Goal: Information Seeking & Learning: Learn about a topic

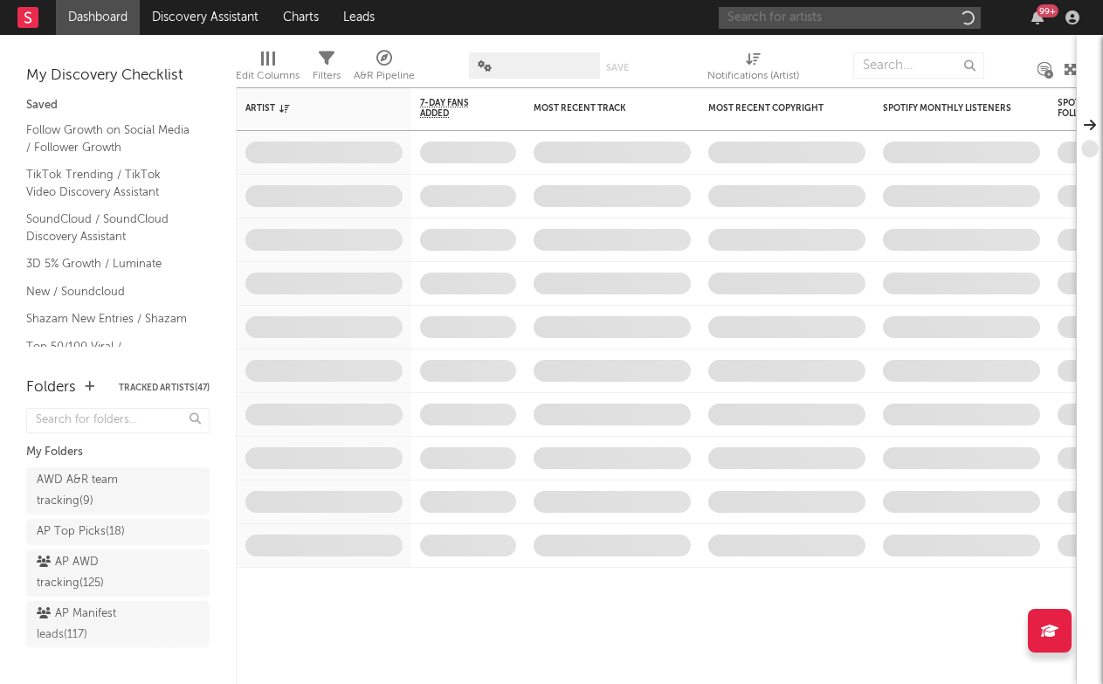
click at [859, 15] on input "text" at bounding box center [850, 18] width 262 height 22
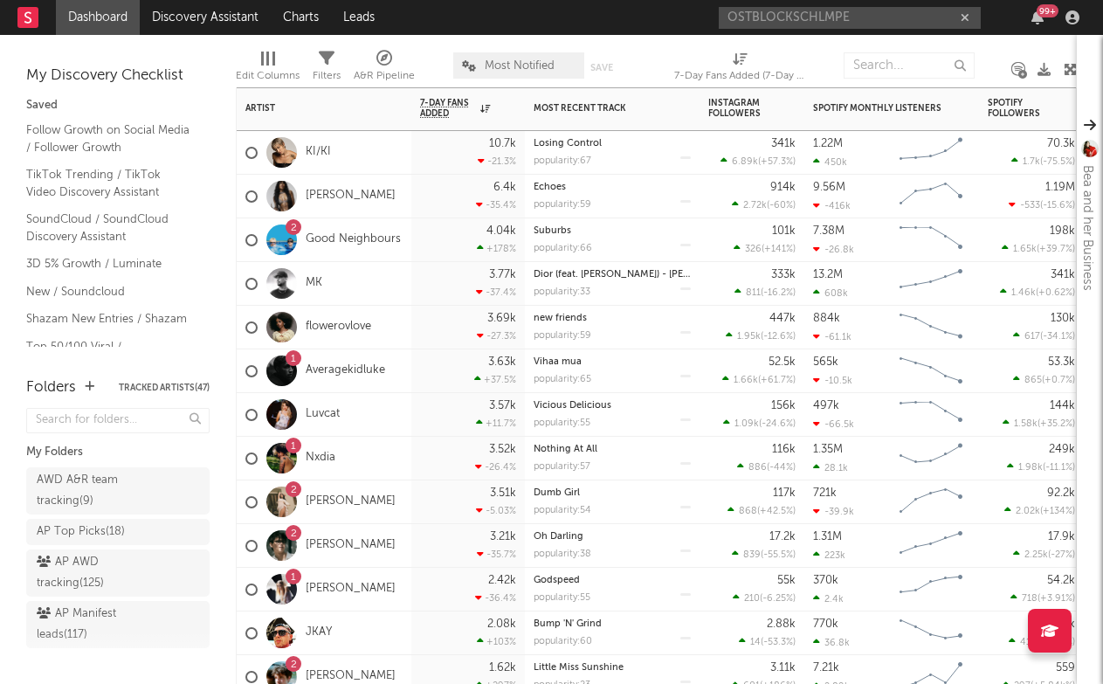
click at [366, 394] on div "Luvcat" at bounding box center [324, 415] width 175 height 44
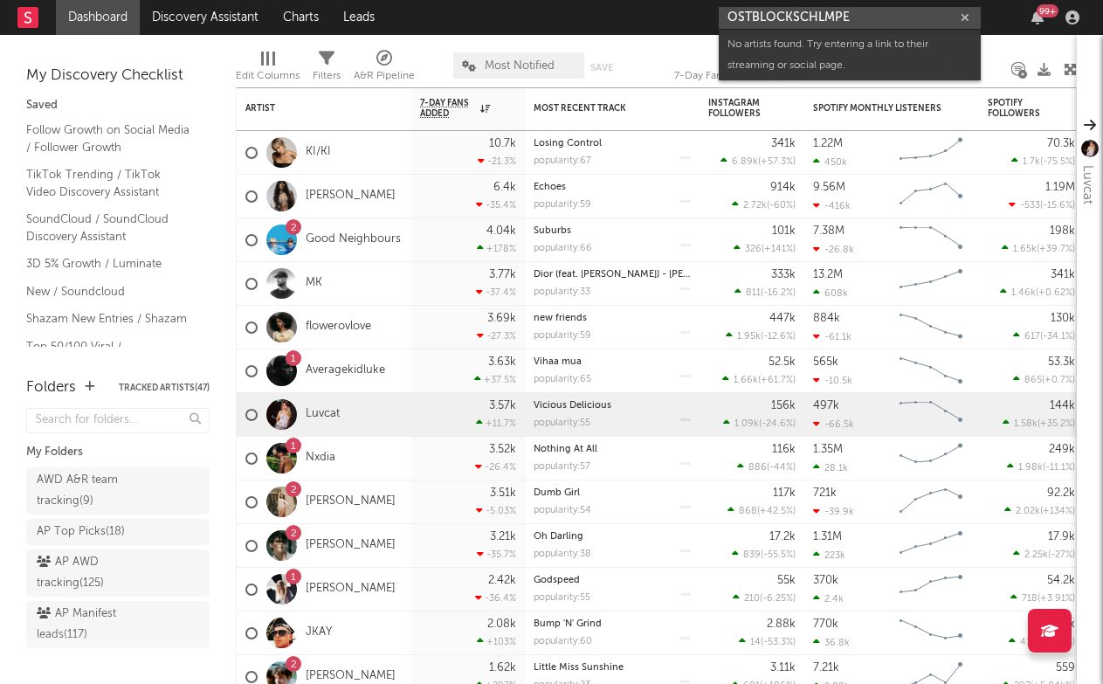
click at [765, 12] on input "OSTBLOCKSCHLMPE" at bounding box center [850, 18] width 262 height 22
paste input "[URL][DOMAIN_NAME]"
type input "[URL][DOMAIN_NAME]"
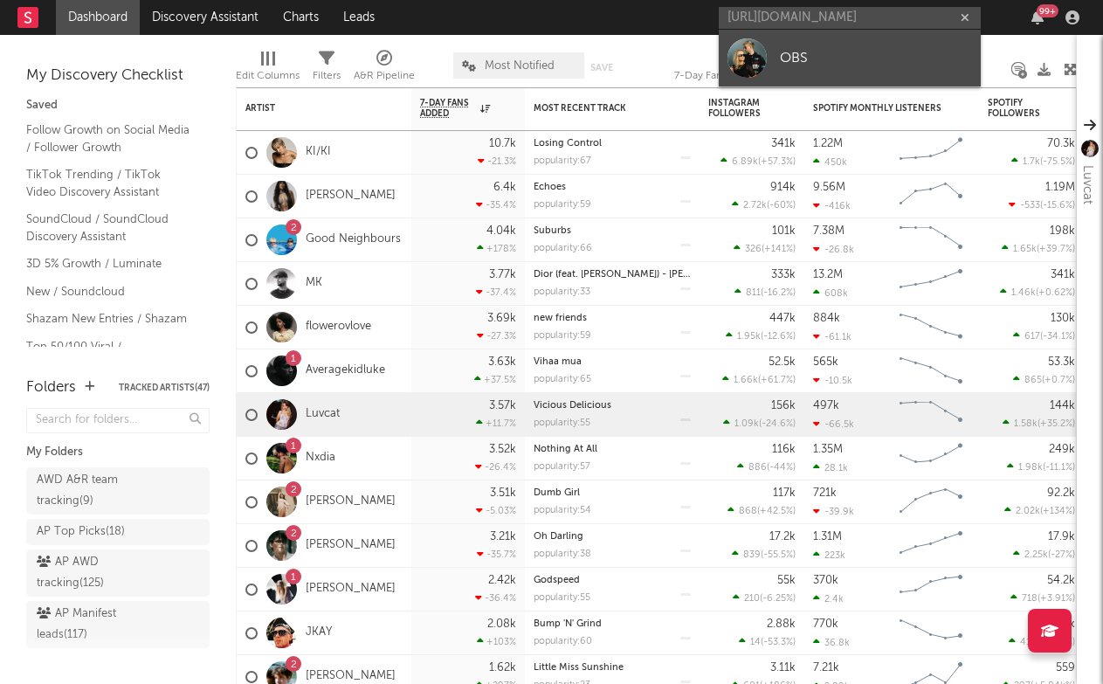
click at [771, 45] on link "OBS" at bounding box center [850, 58] width 262 height 57
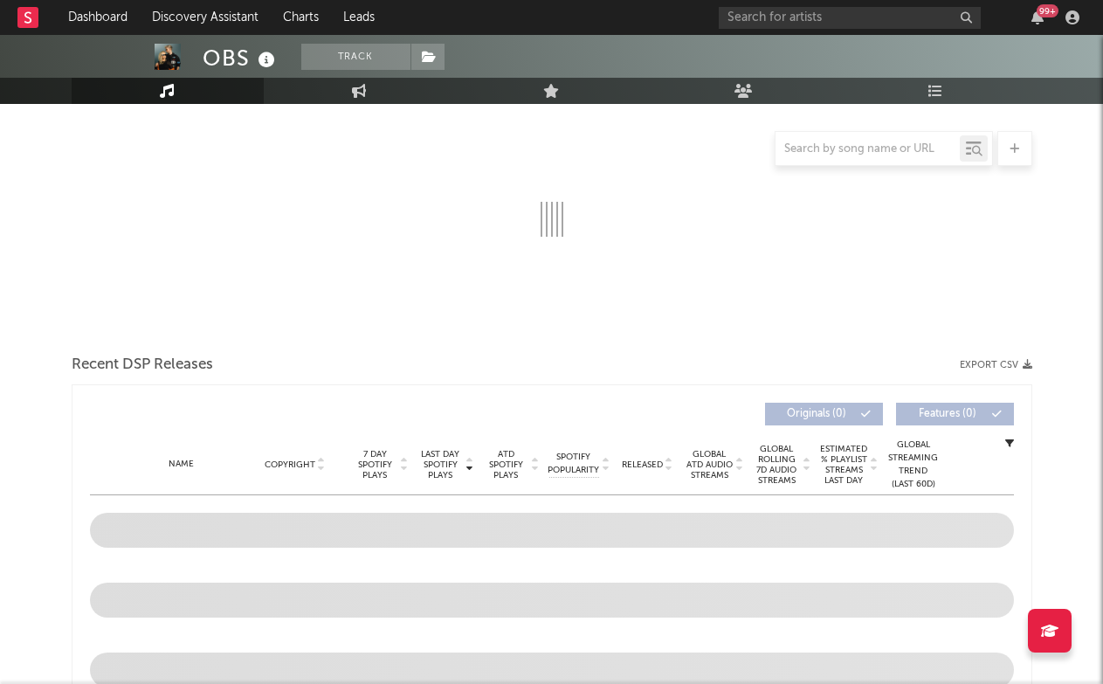
select select "6m"
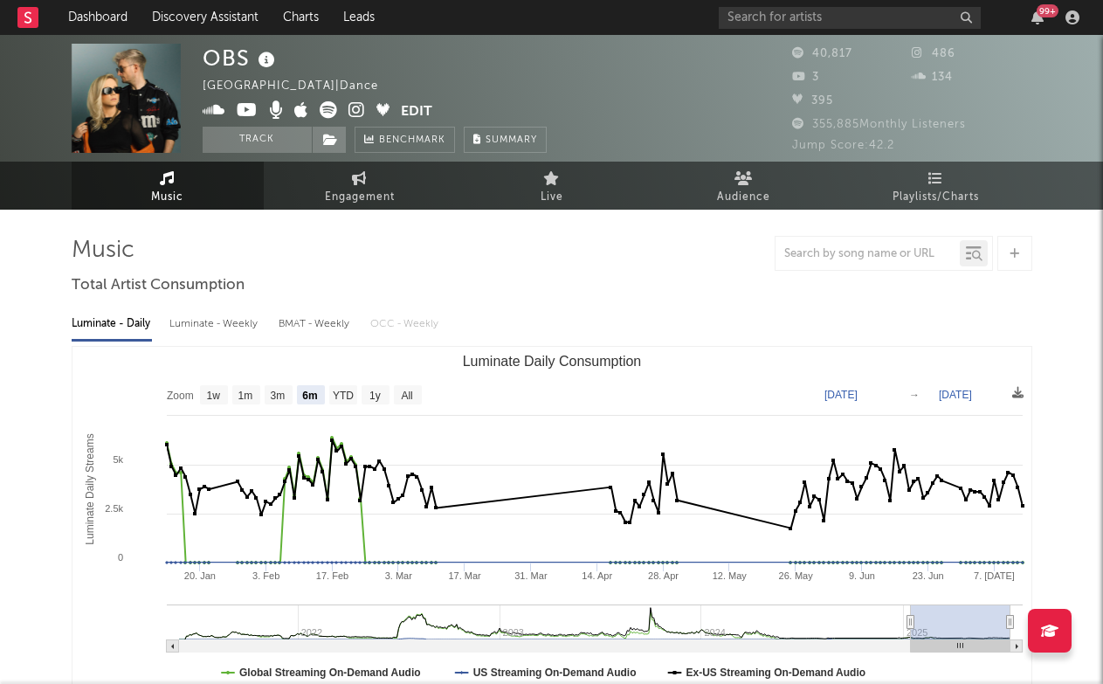
click at [360, 108] on icon at bounding box center [356, 109] width 17 height 17
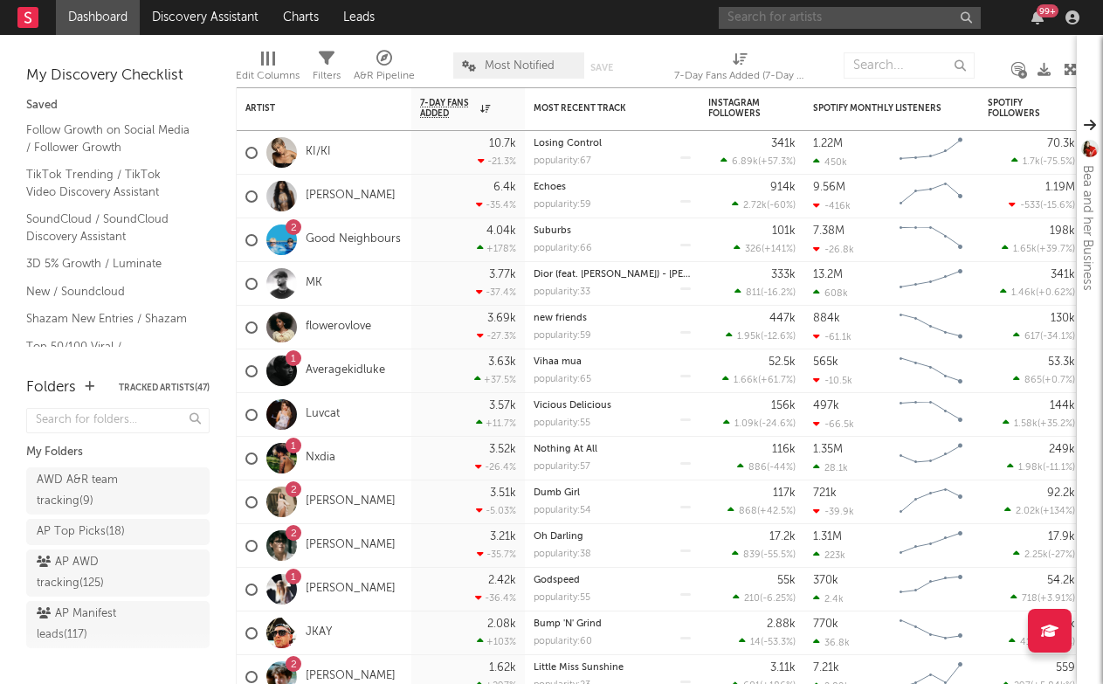
click at [769, 19] on input "text" at bounding box center [850, 18] width 262 height 22
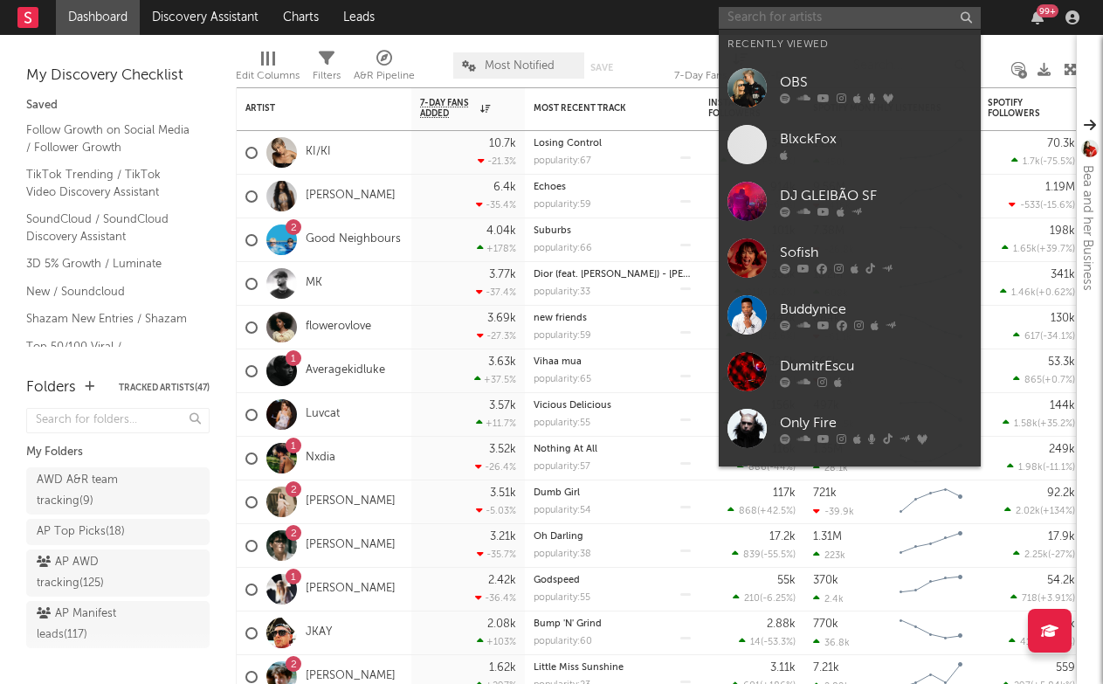
paste input "22bulletsmusic"
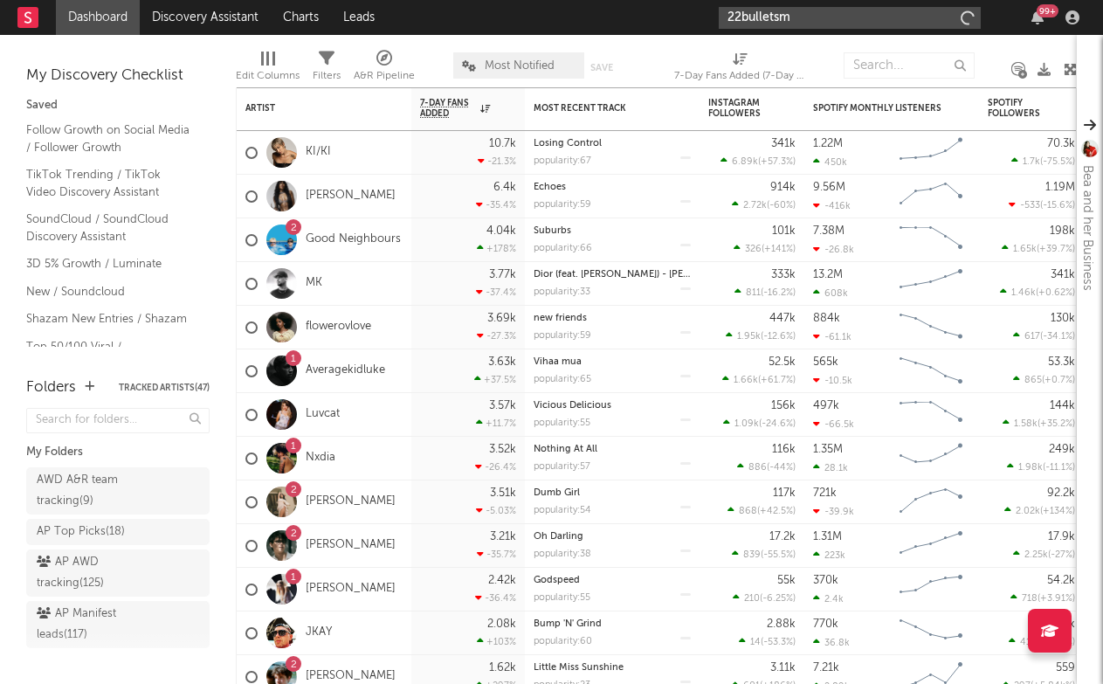
type input "22bullets"
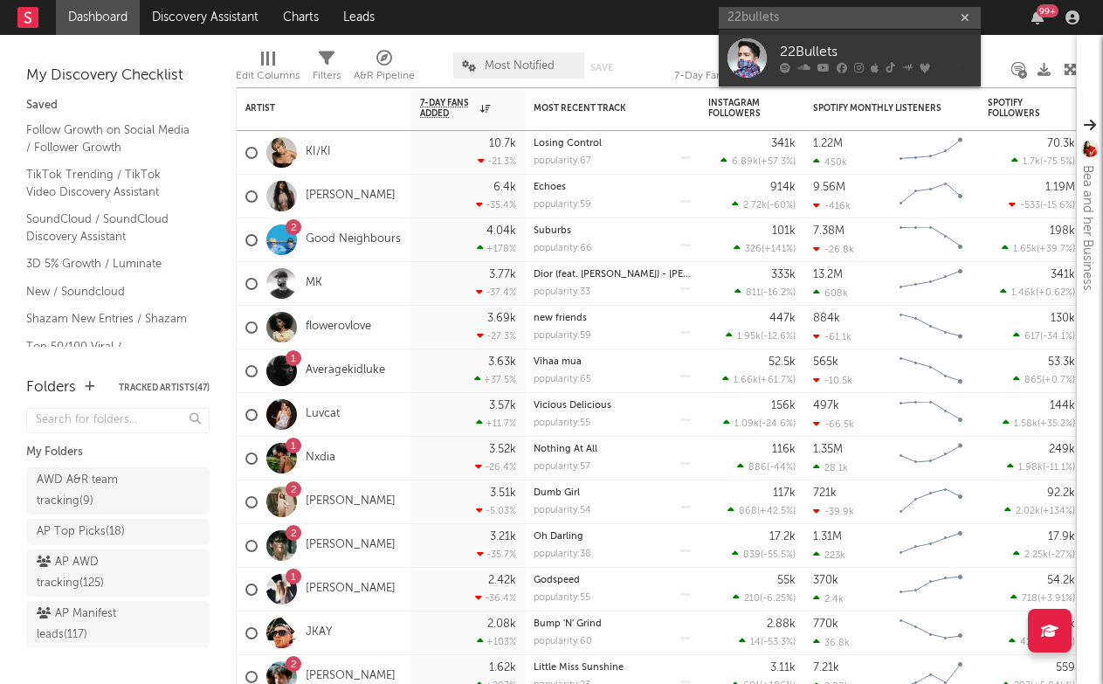
click at [790, 59] on div "22Bullets" at bounding box center [876, 52] width 192 height 21
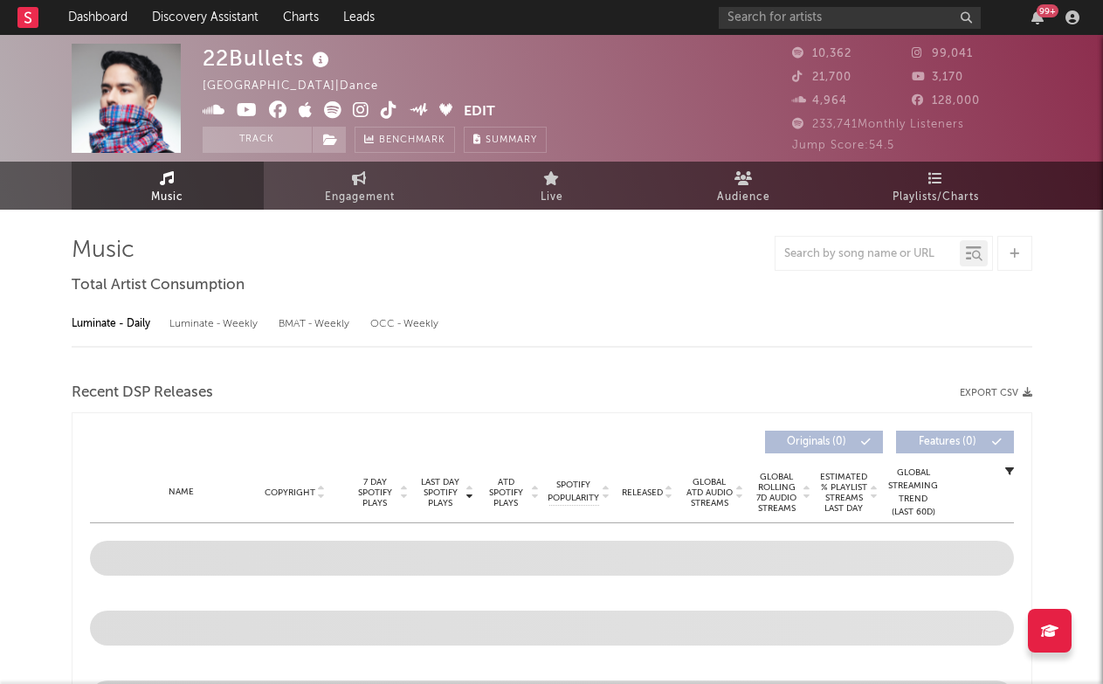
select select "6m"
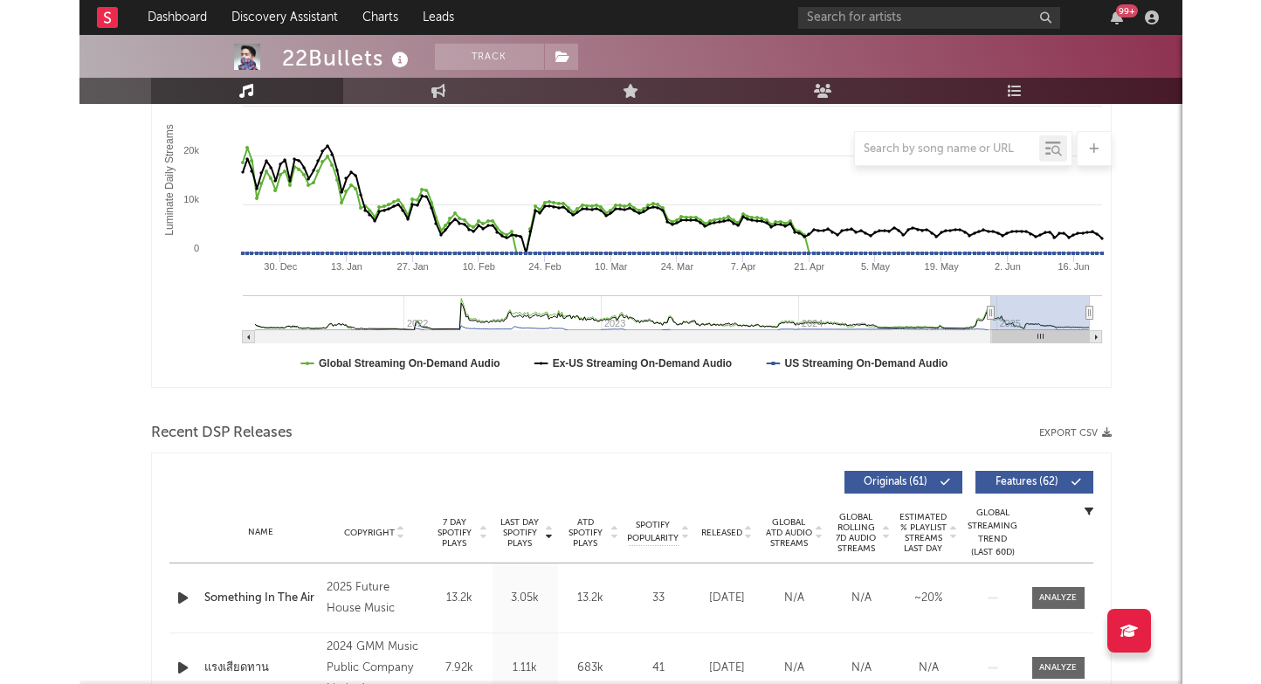
scroll to position [370, 0]
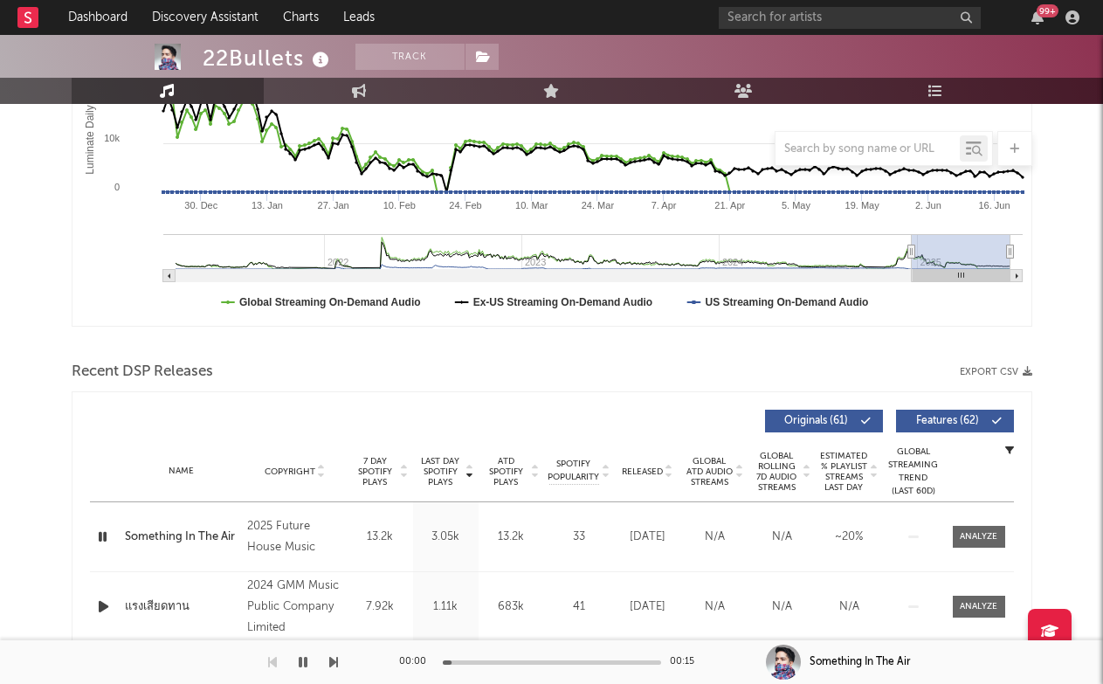
click at [450, 485] on span "Last Day Spotify Plays" at bounding box center [440, 471] width 46 height 31
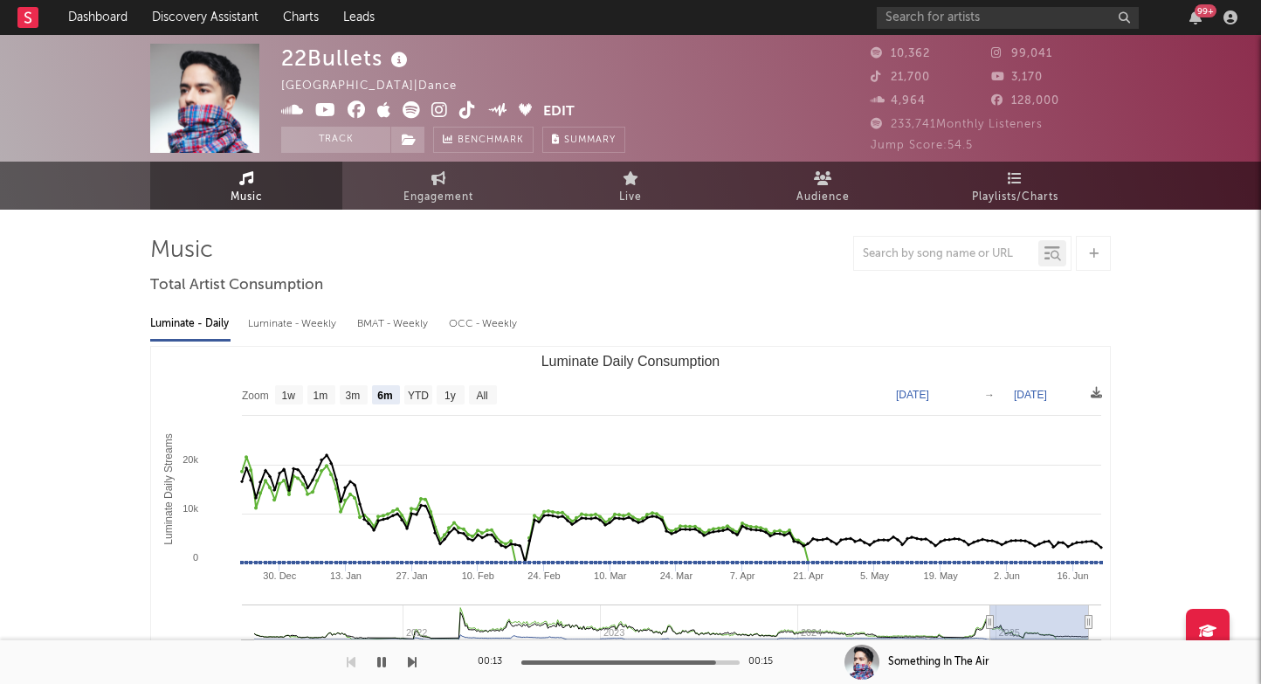
scroll to position [0, 0]
click at [469, 107] on icon at bounding box center [467, 109] width 17 height 17
click at [1030, 12] on input "text" at bounding box center [1008, 18] width 262 height 22
paste input "REKETON"
type input "REKETON e"
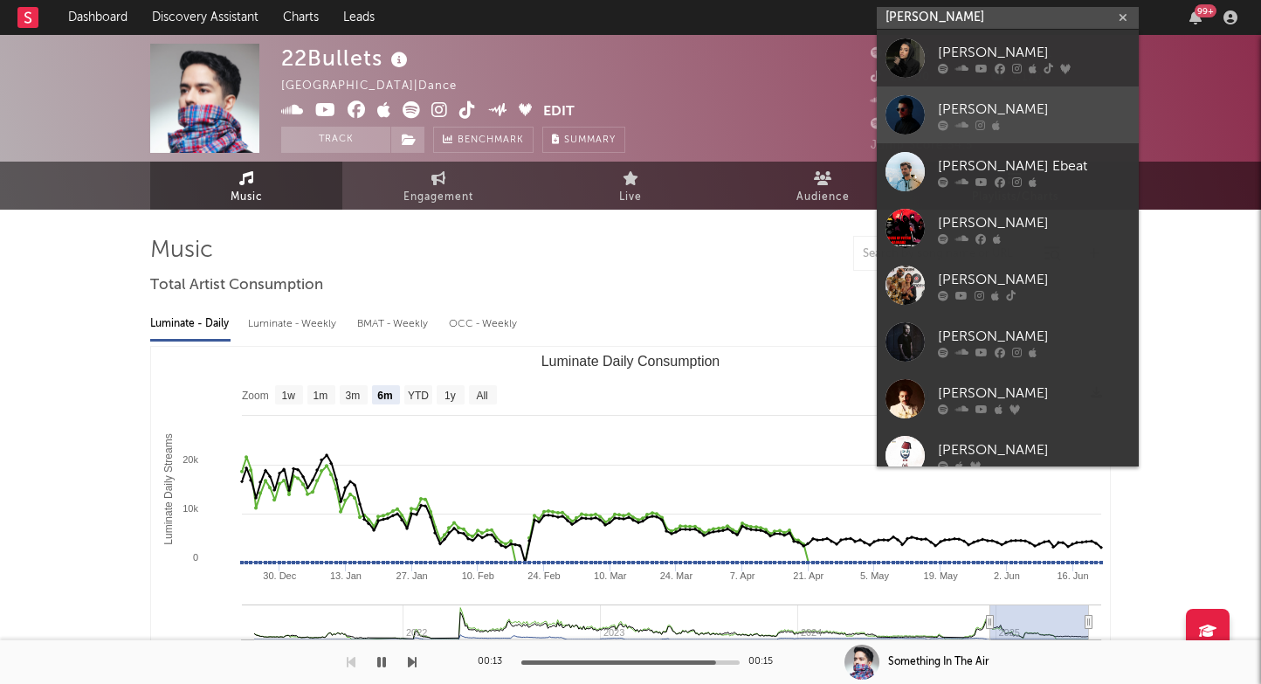
type input "emad"
click at [942, 100] on div "EMAD" at bounding box center [1034, 109] width 192 height 21
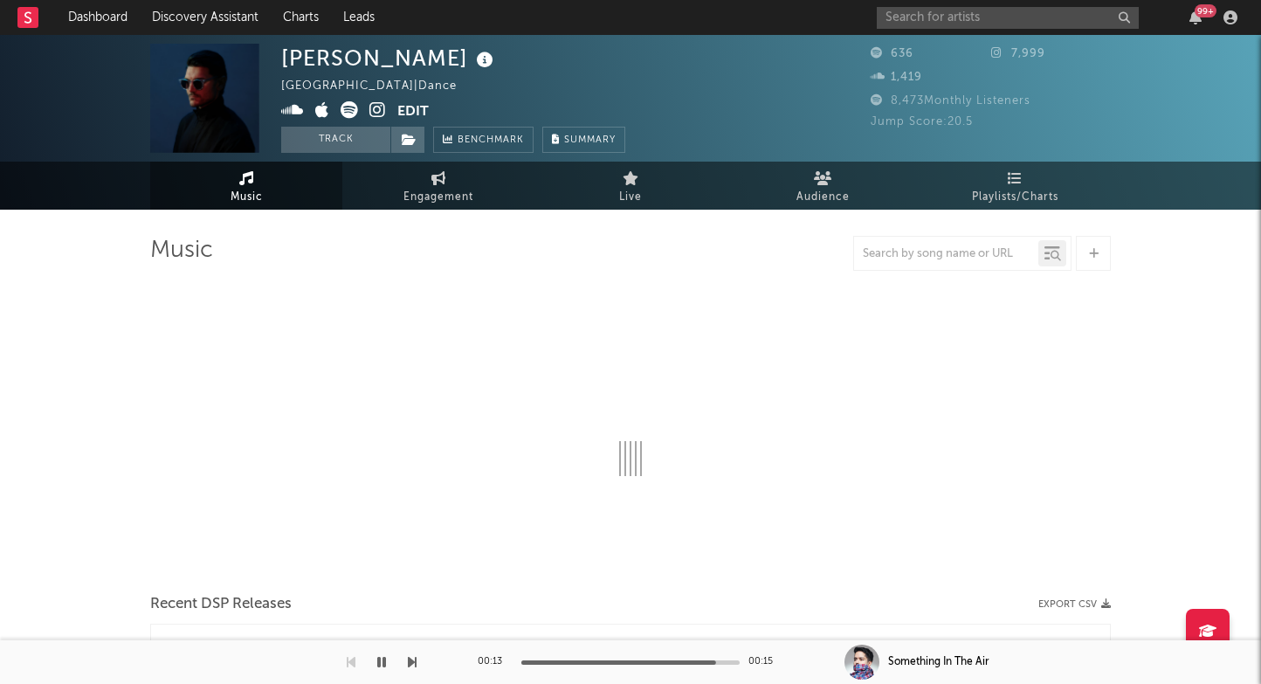
select select "1w"
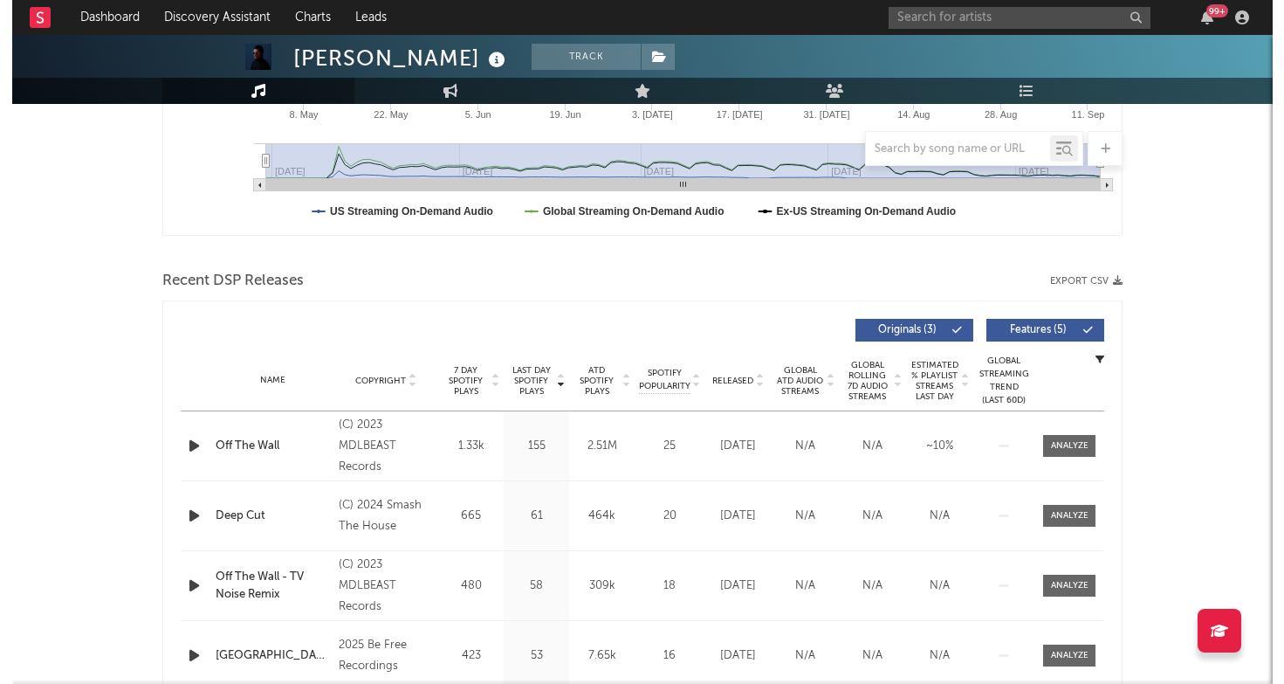
scroll to position [464, 0]
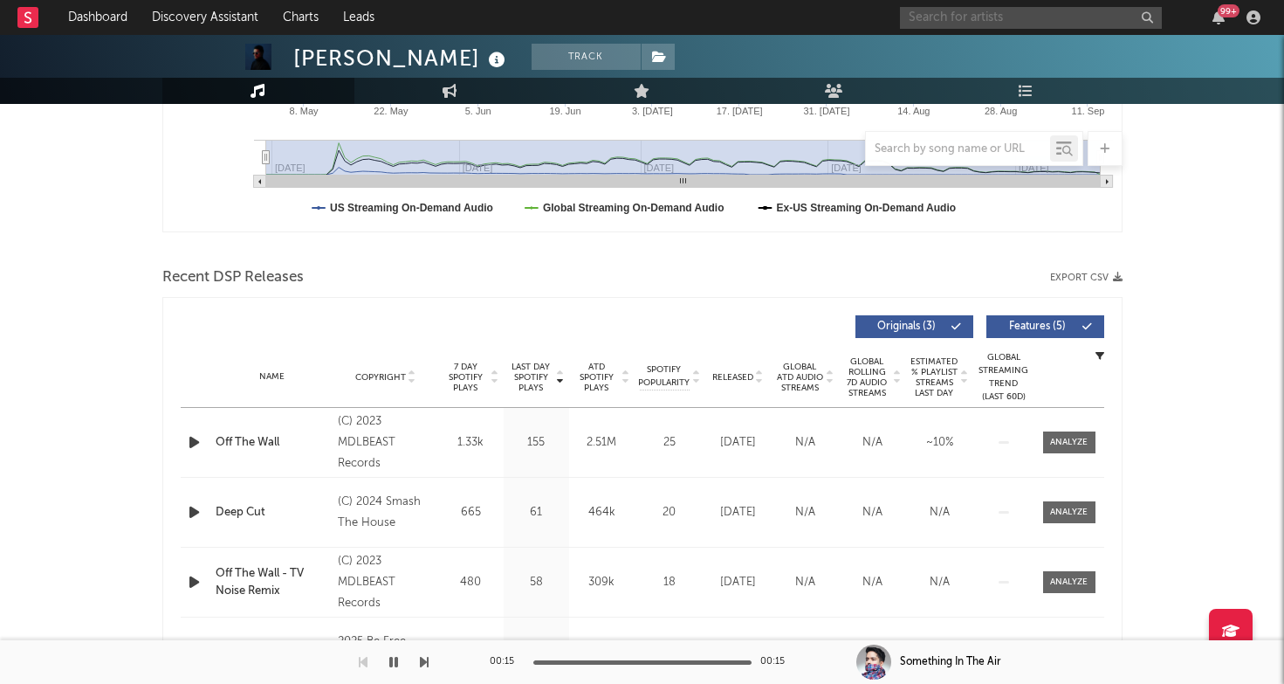
click at [949, 19] on input "text" at bounding box center [1031, 18] width 262 height 22
paste input "PAJANE"
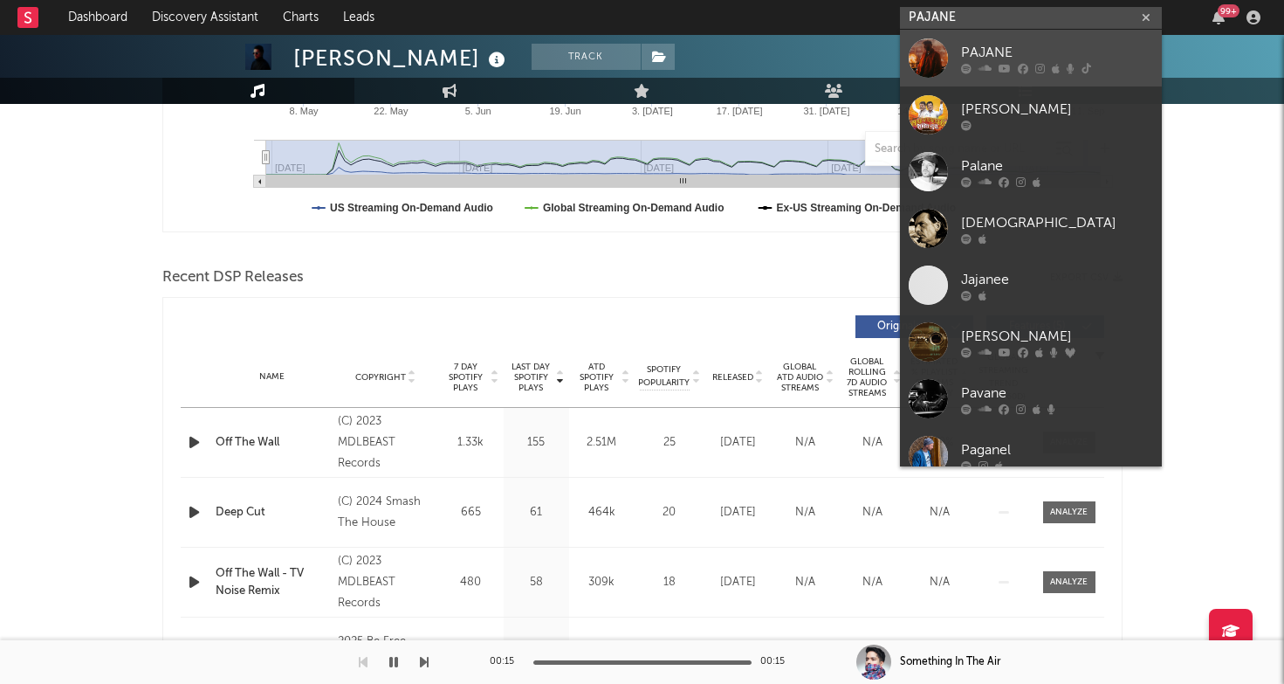
type input "PAJANE"
click at [941, 56] on div at bounding box center [928, 57] width 39 height 39
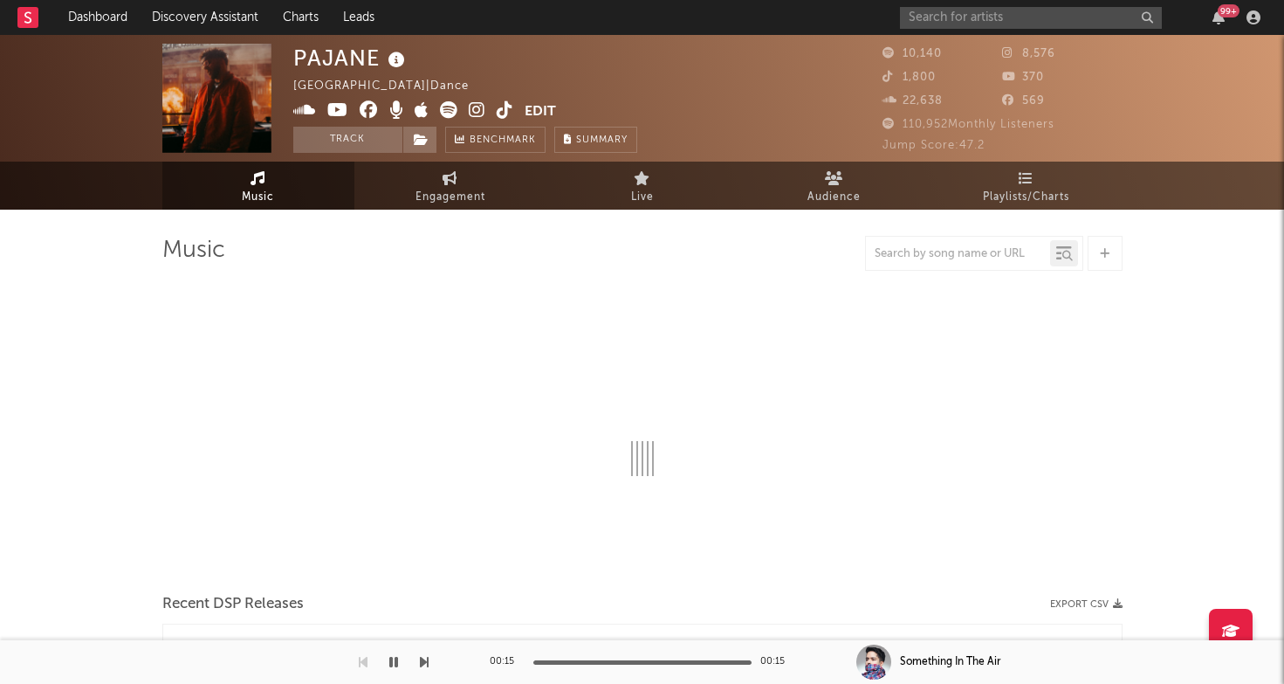
select select "6m"
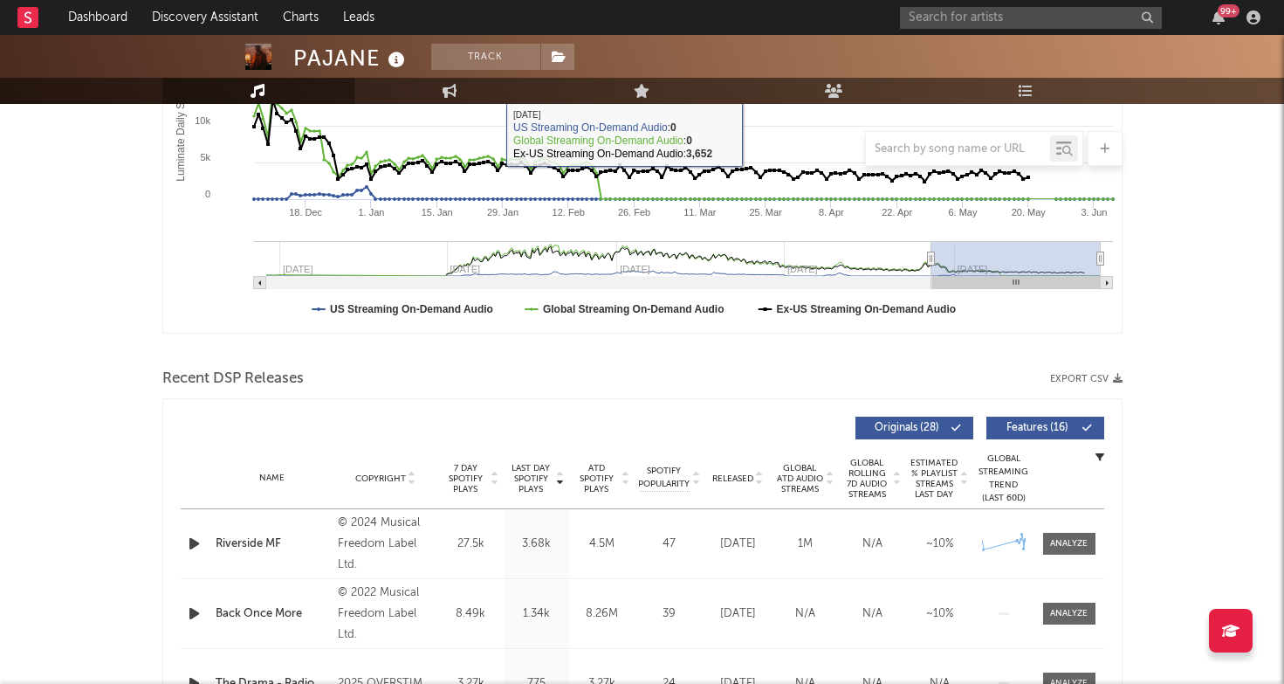
scroll to position [405, 0]
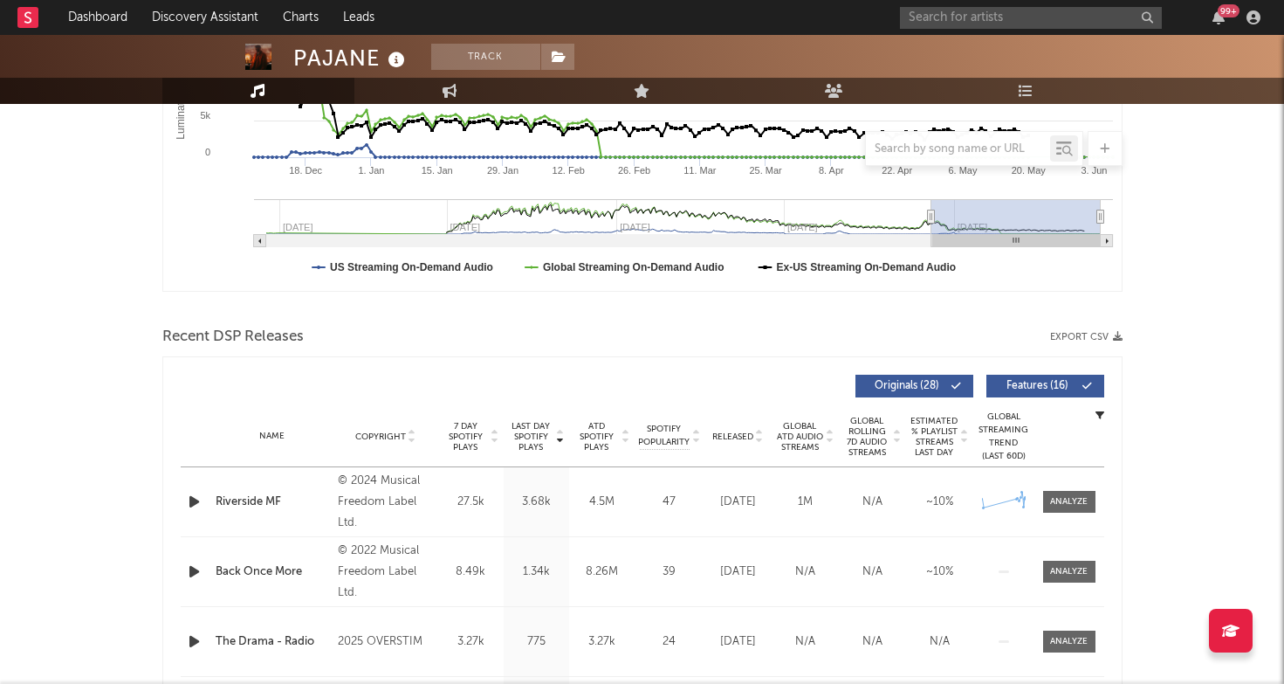
click at [194, 502] on icon "button" at bounding box center [194, 502] width 18 height 22
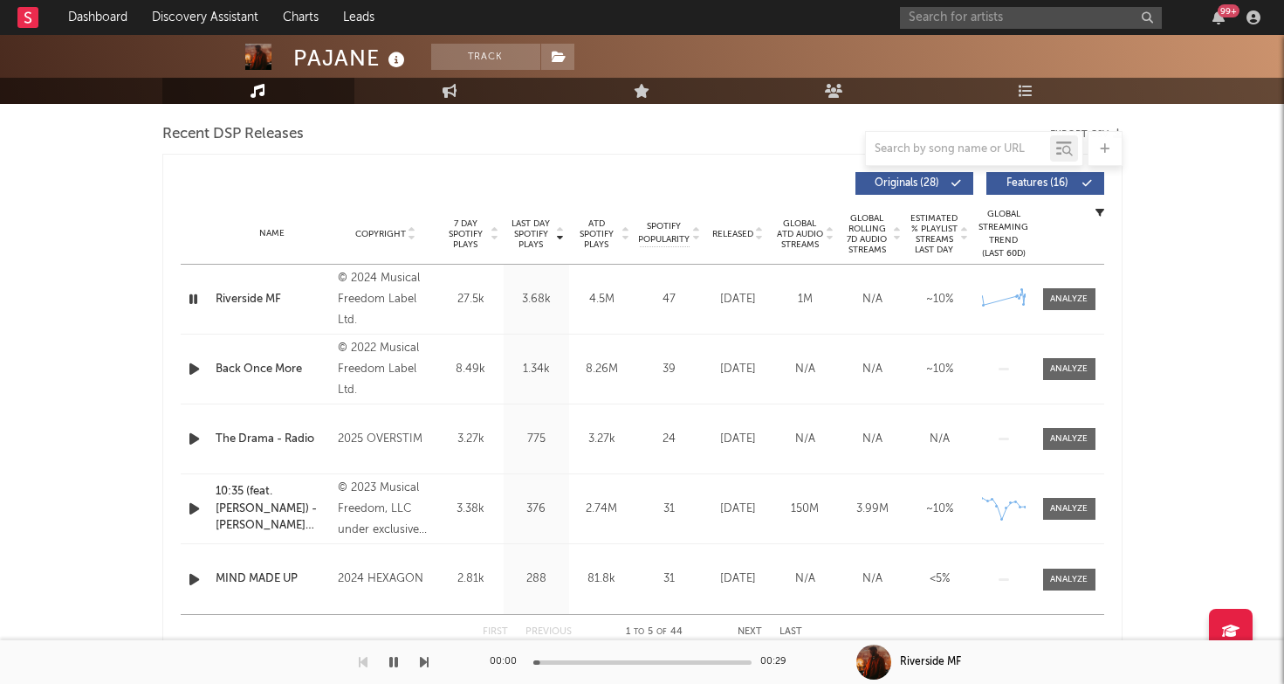
scroll to position [608, 0]
click at [634, 657] on div "00:02 00:29" at bounding box center [643, 662] width 306 height 44
click at [634, 660] on div at bounding box center [642, 662] width 218 height 4
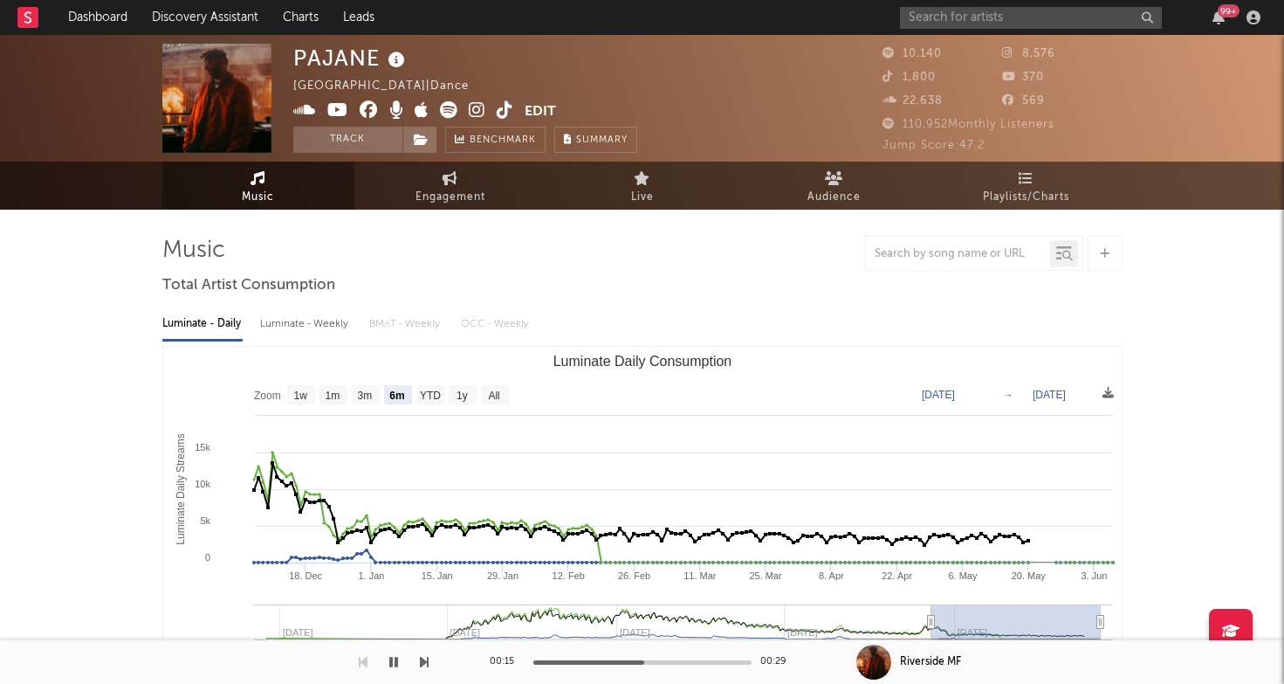
scroll to position [0, 0]
click at [503, 107] on icon at bounding box center [505, 109] width 17 height 17
click at [952, 14] on input "text" at bounding box center [1031, 18] width 262 height 22
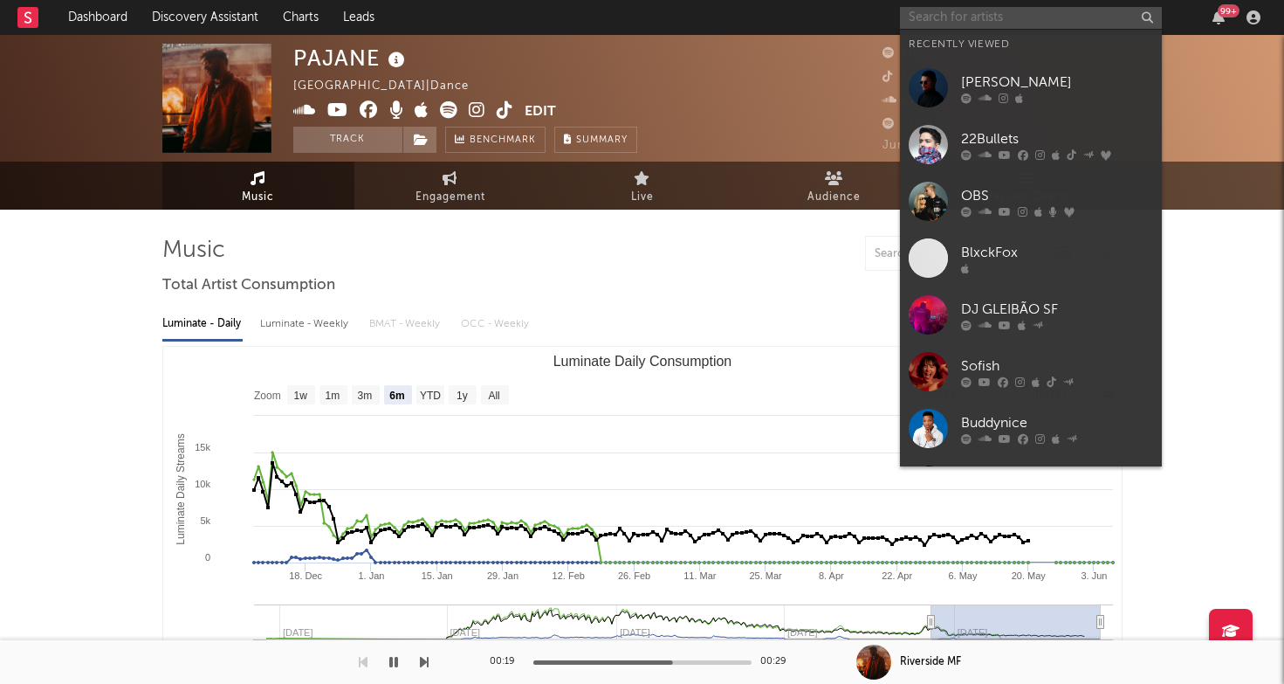
paste input "dj_yasmin"
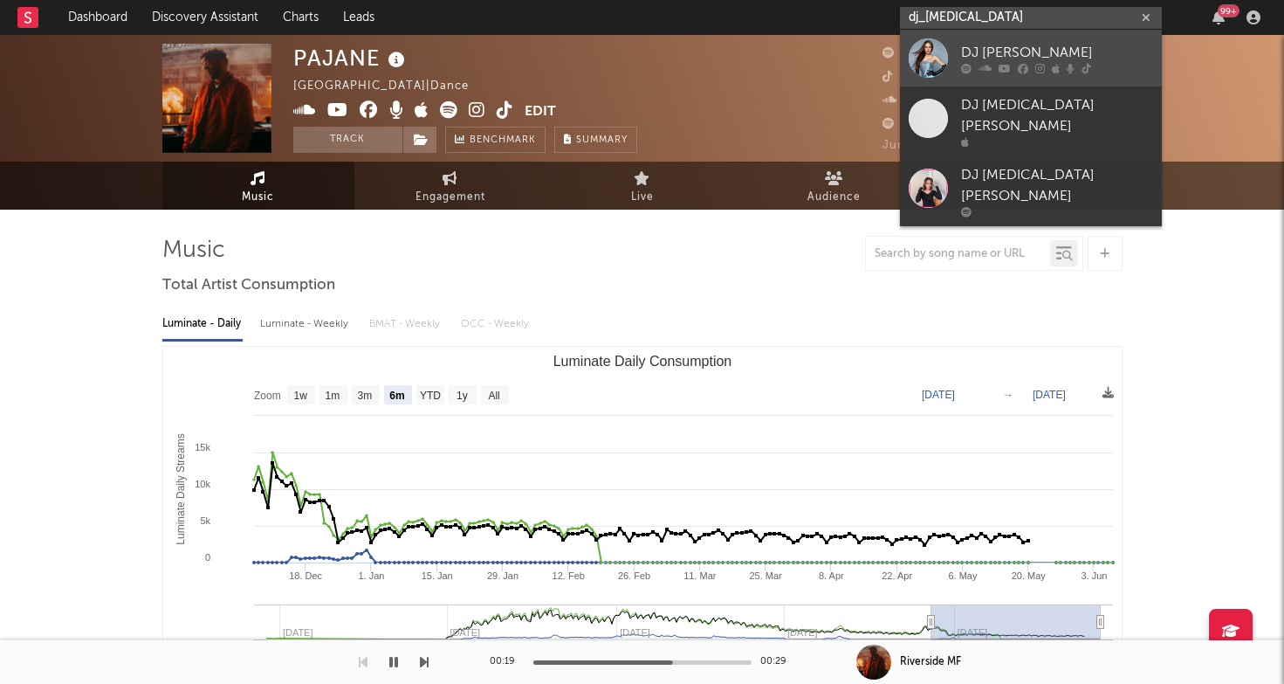
type input "dj_yasmin"
click at [977, 58] on div "DJ Yasmin" at bounding box center [1057, 52] width 192 height 21
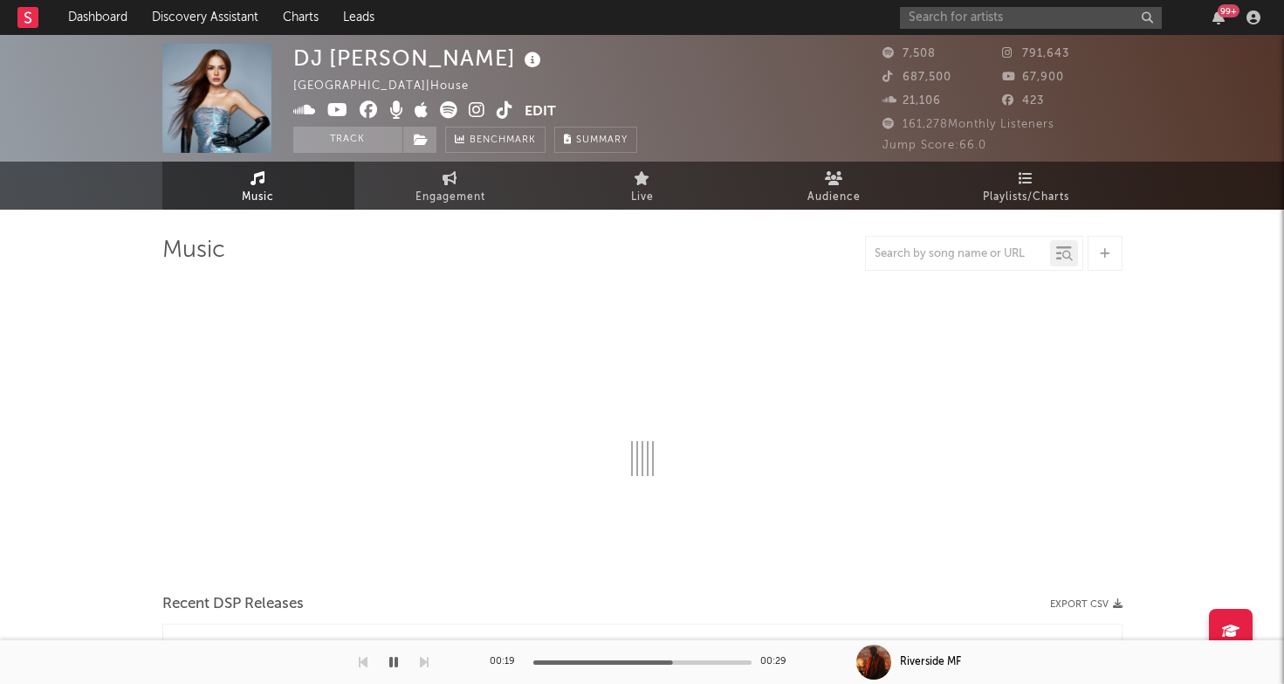
select select "1w"
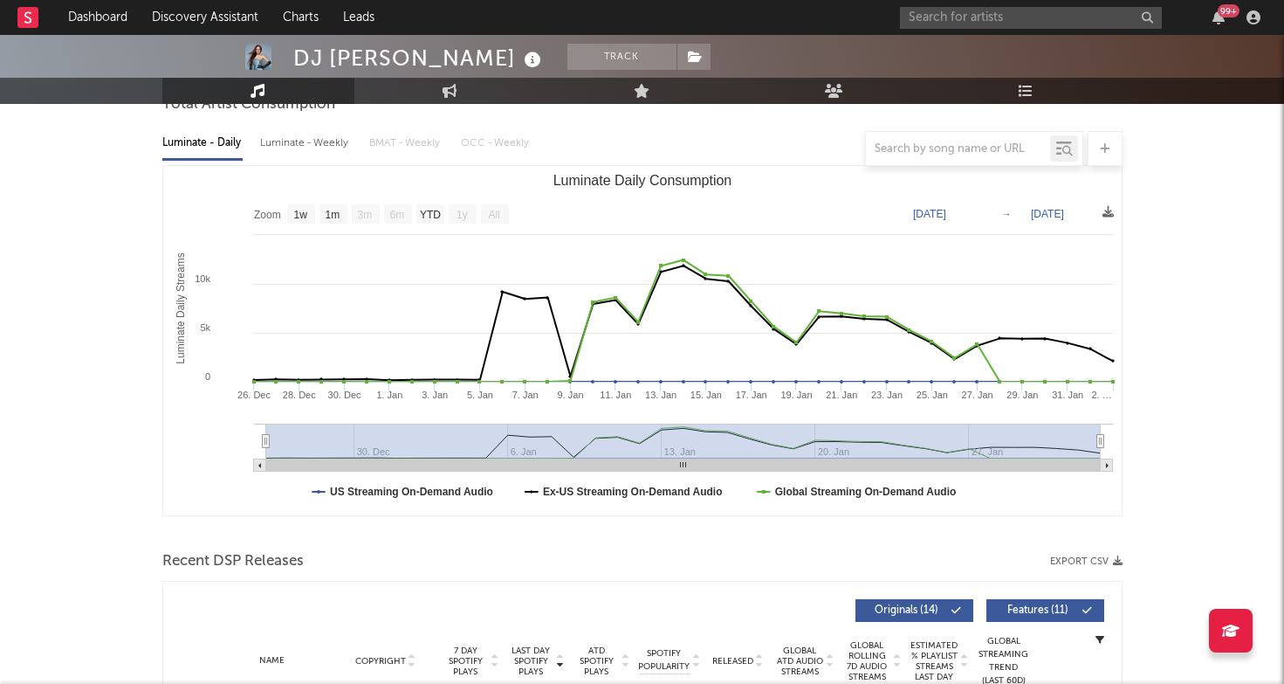
scroll to position [464, 0]
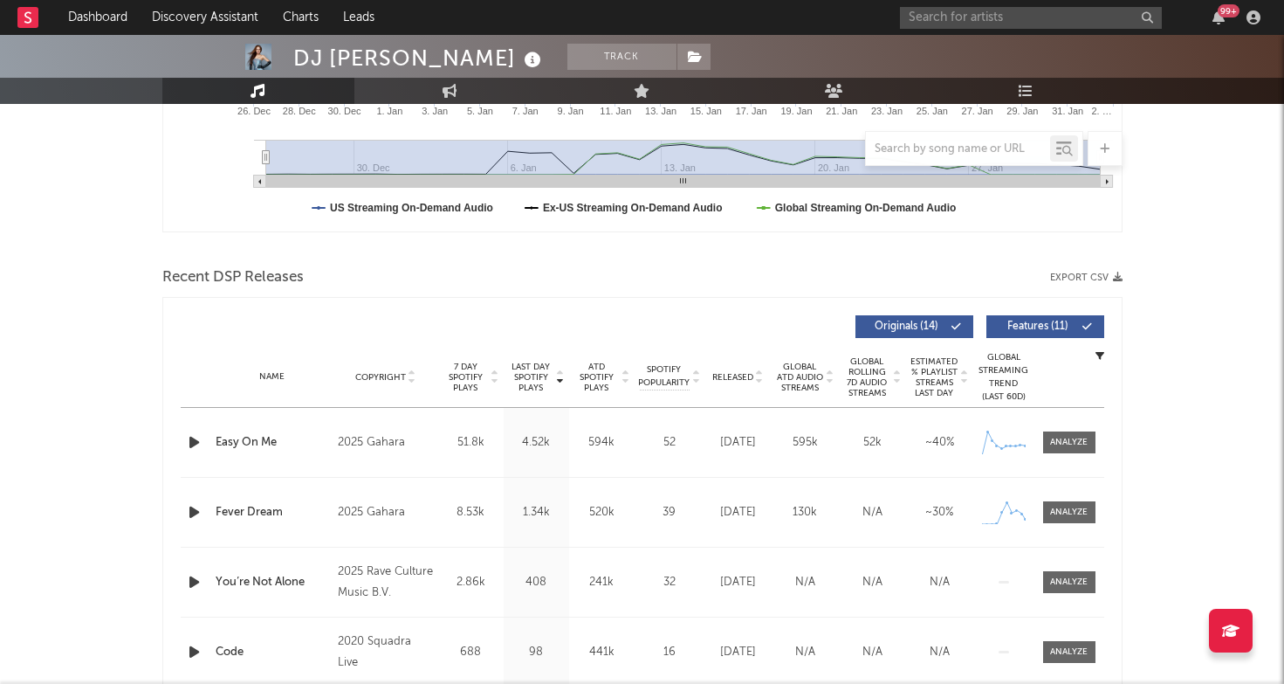
click at [191, 444] on icon "button" at bounding box center [194, 442] width 18 height 22
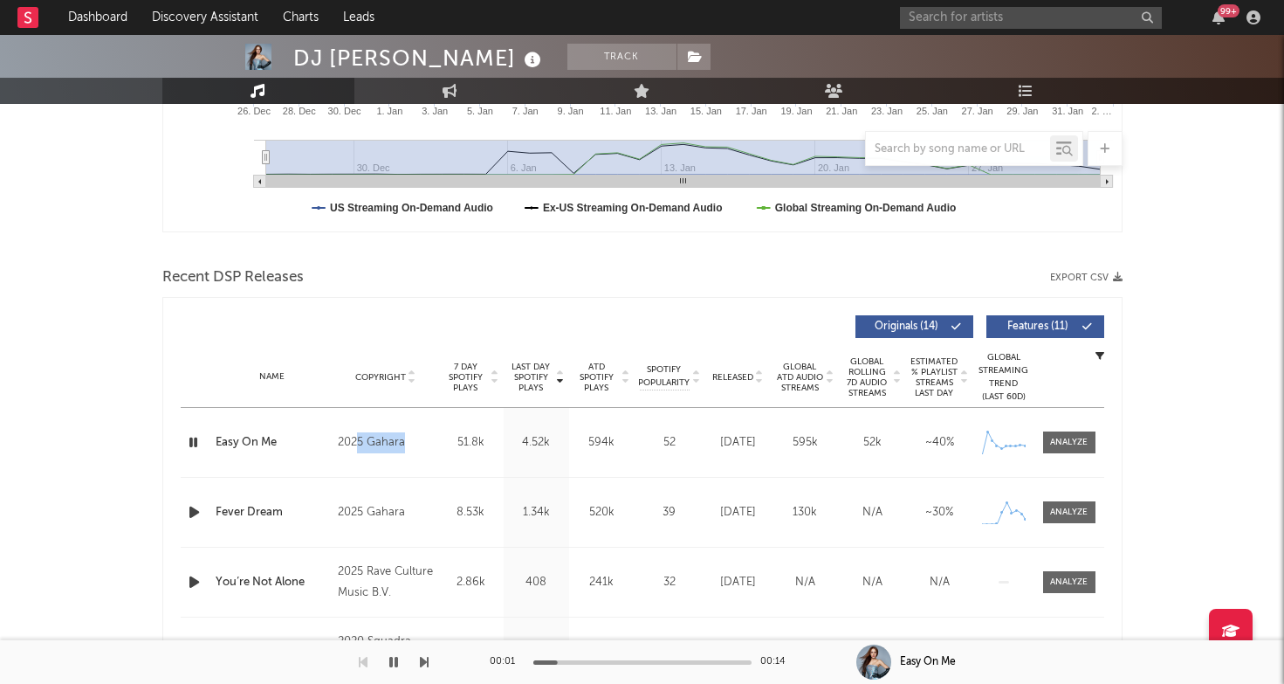
drag, startPoint x: 406, startPoint y: 451, endPoint x: 358, endPoint y: 437, distance: 50.0
click at [358, 437] on div "2025 Gahara" at bounding box center [385, 442] width 95 height 21
copy div "5 Gahara"
click at [990, 17] on input "text" at bounding box center [1031, 18] width 262 height 22
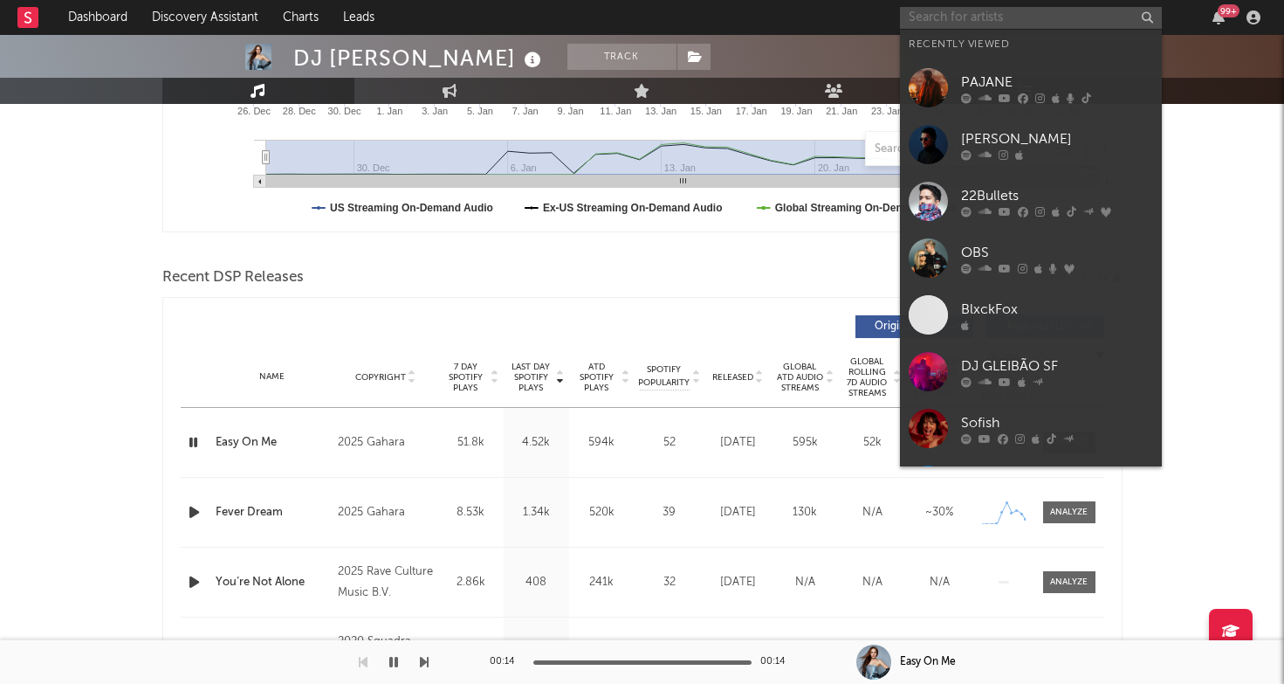
paste input "https://www.instagram.com/sachafcb/"
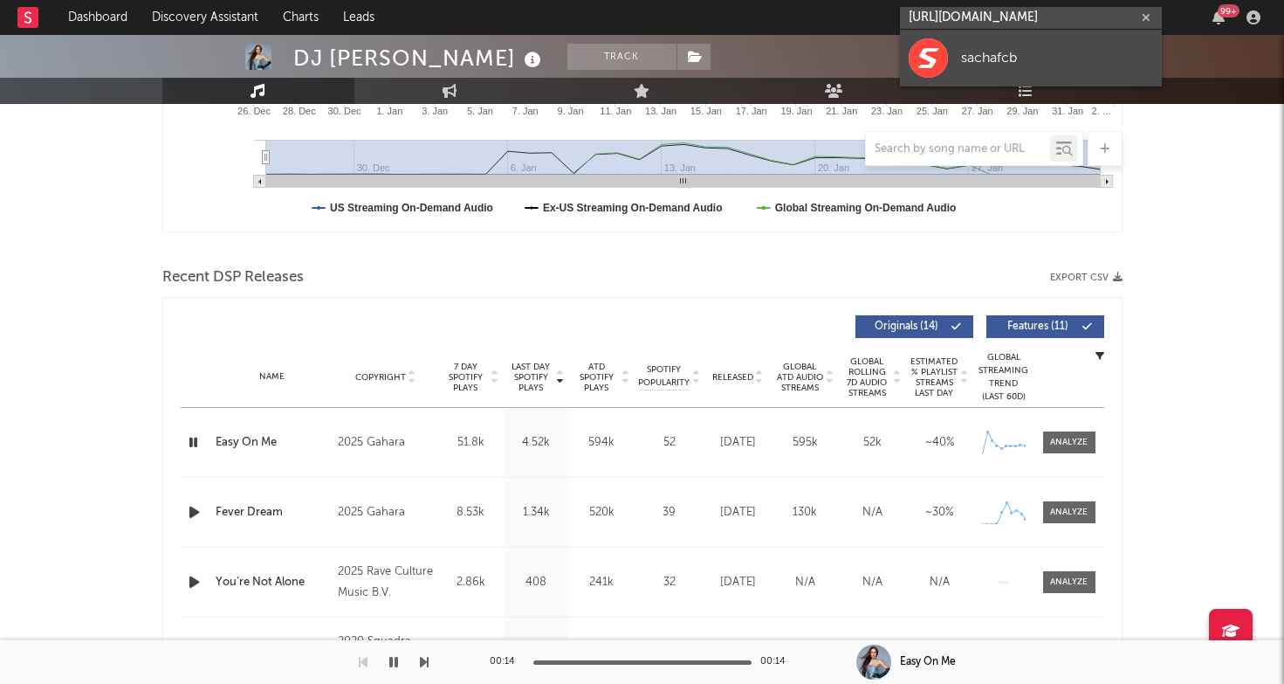
type input "https://www.instagram.com/sachafcb/"
click at [989, 64] on div "sachafcb" at bounding box center [1057, 57] width 192 height 21
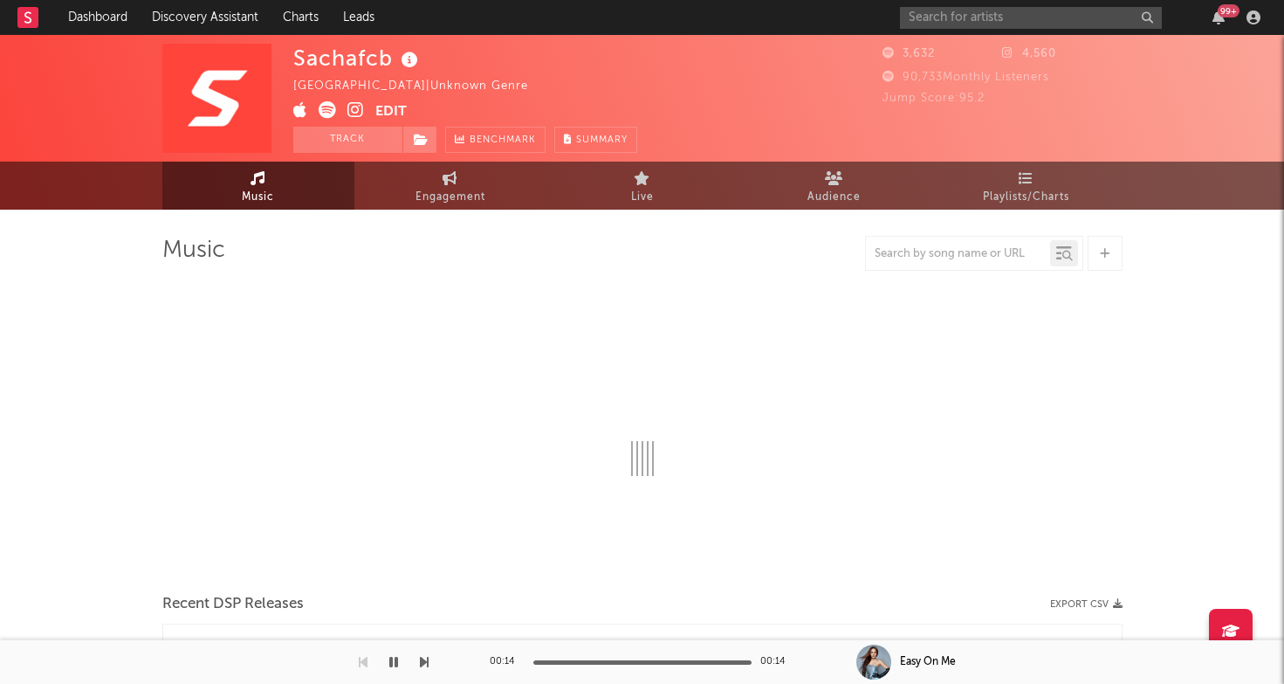
select select "1w"
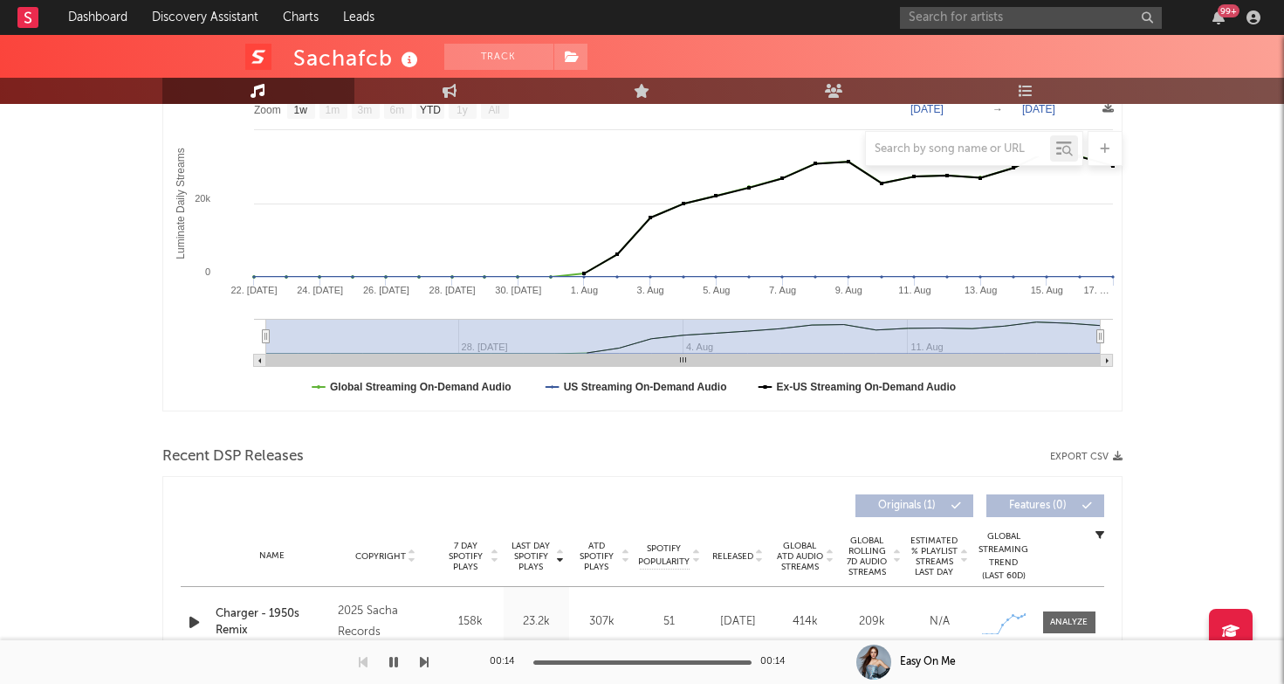
scroll to position [426, 0]
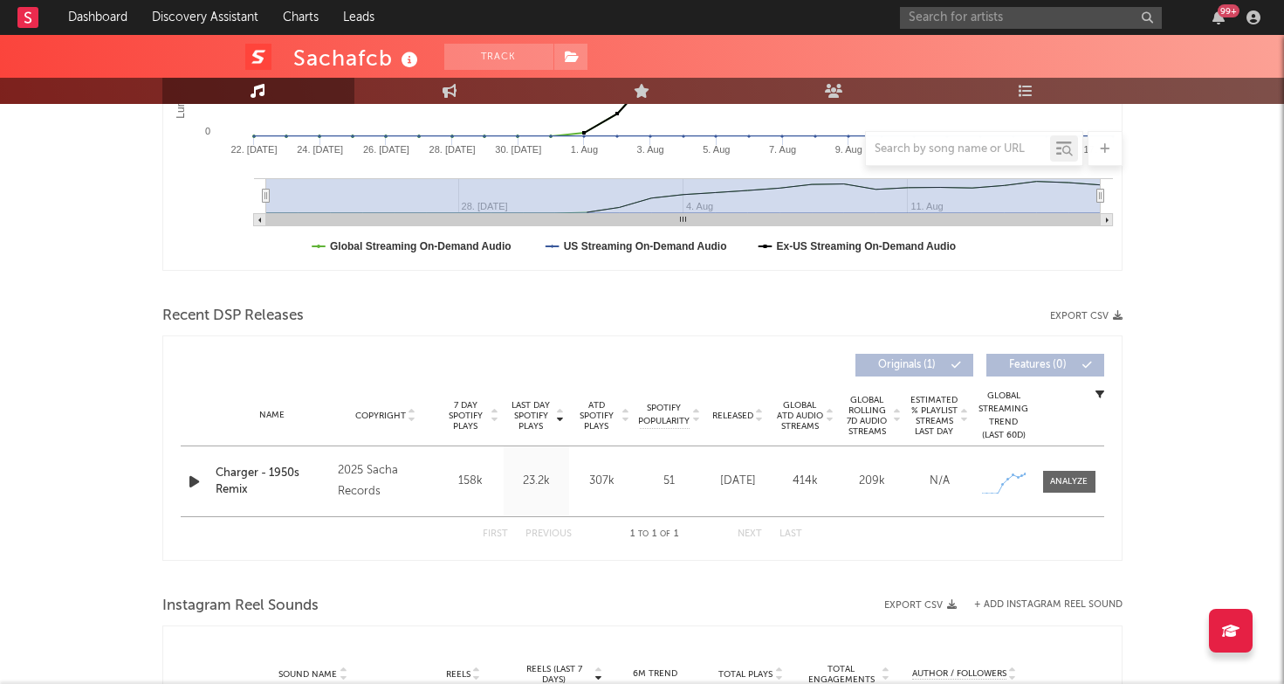
click at [196, 486] on icon "button" at bounding box center [194, 482] width 18 height 22
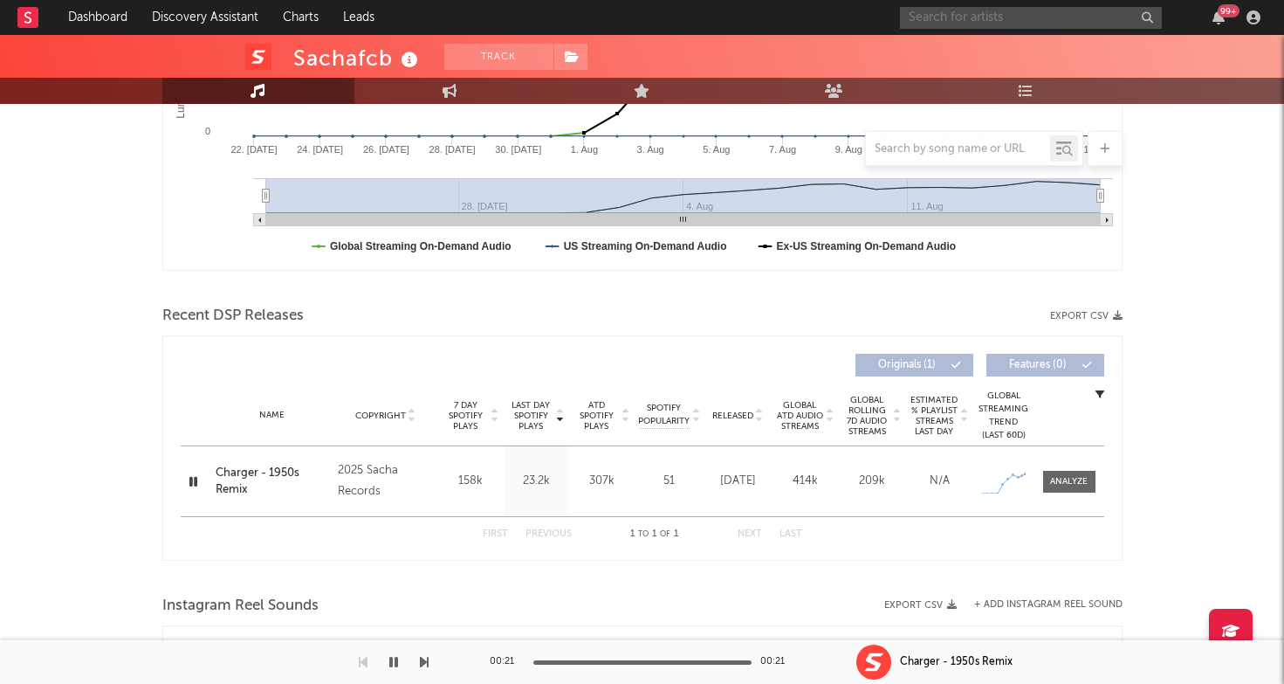
click at [955, 24] on input "text" at bounding box center [1031, 18] width 262 height 22
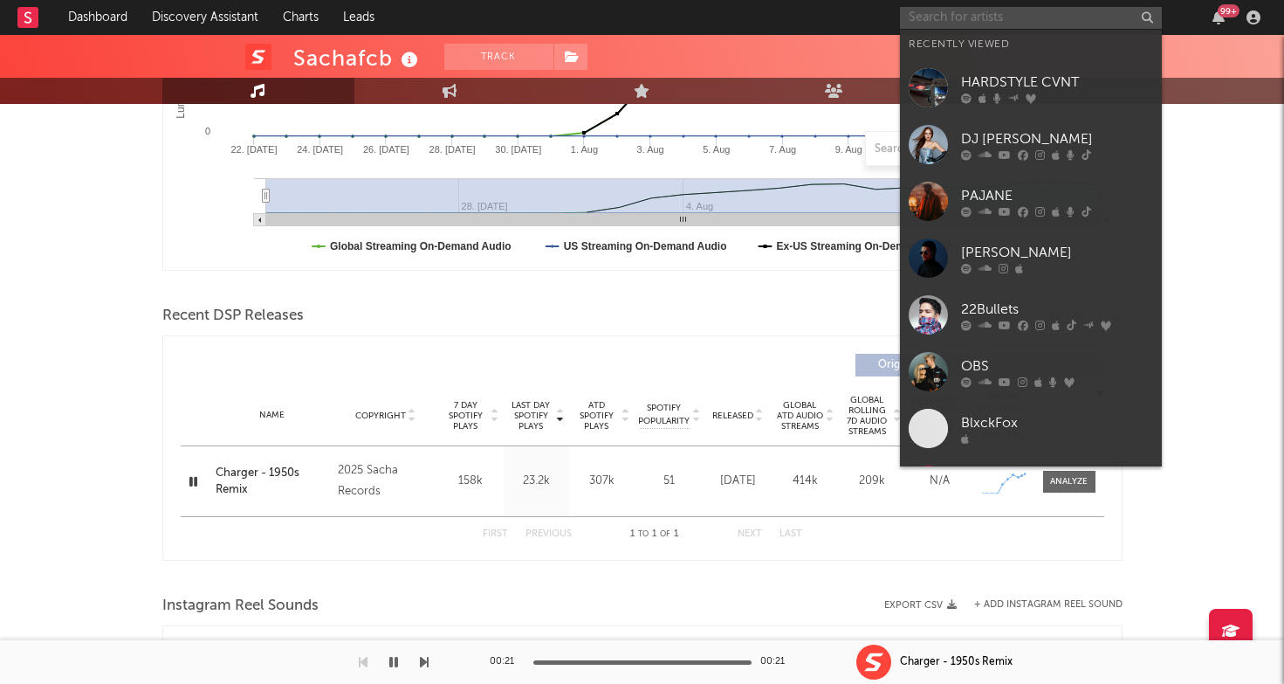
paste input "https://open.spotify.com/track/2FKAaBNuMgGO99bdJlrCY4?si=084e08d8ee7e4116"
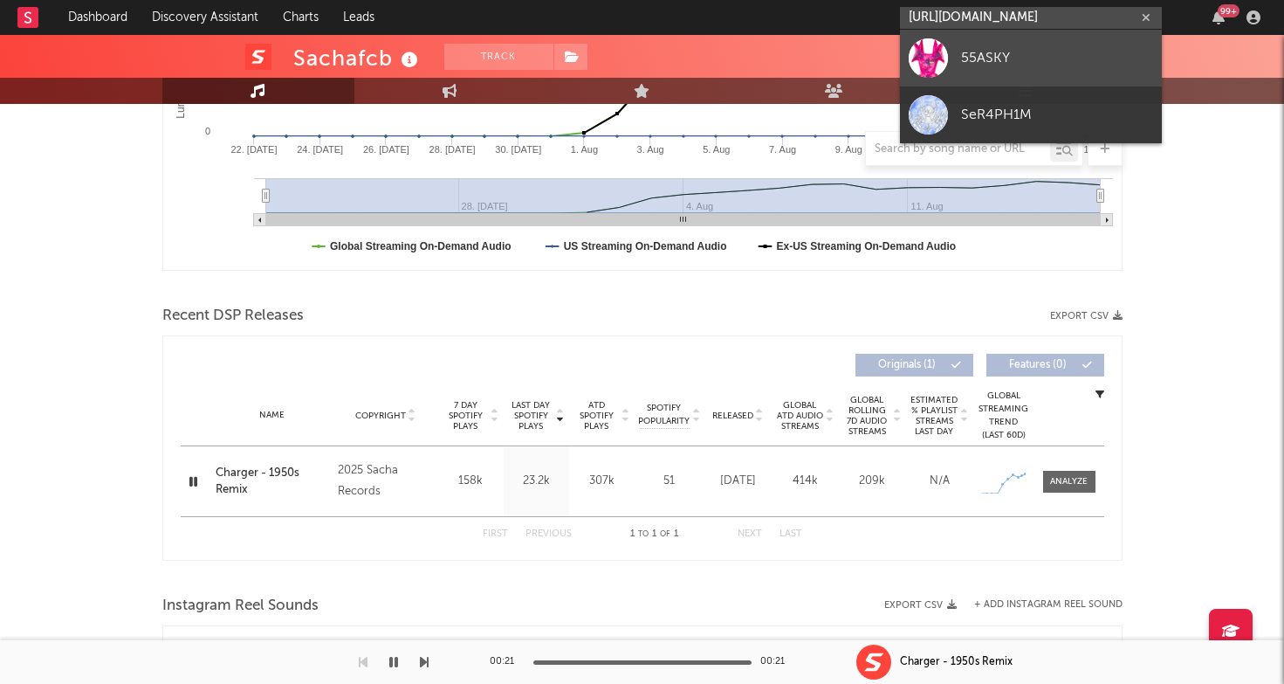
type input "https://open.spotify.com/track/2FKAaBNuMgGO99bdJlrCY4?si=084e08d8ee7e411"
click at [980, 59] on div "55ASKY" at bounding box center [1057, 57] width 192 height 21
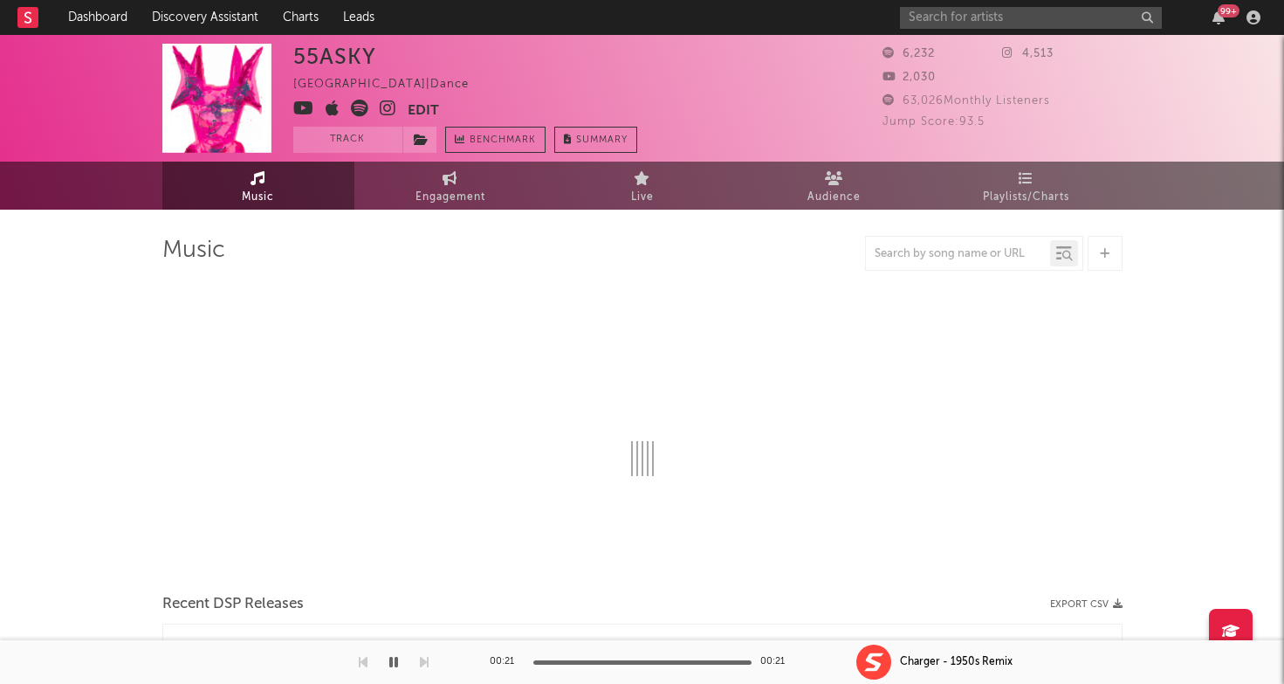
select select "1w"
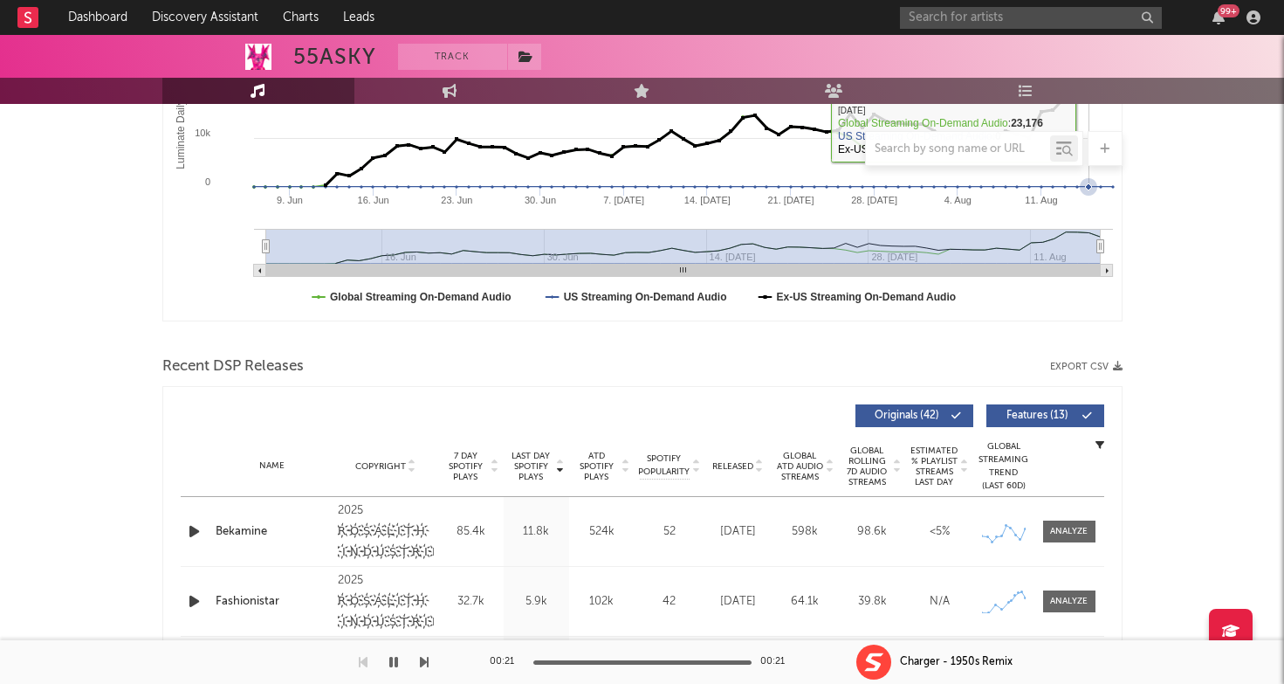
scroll to position [375, 0]
click at [965, 23] on input "text" at bounding box center [1031, 18] width 262 height 22
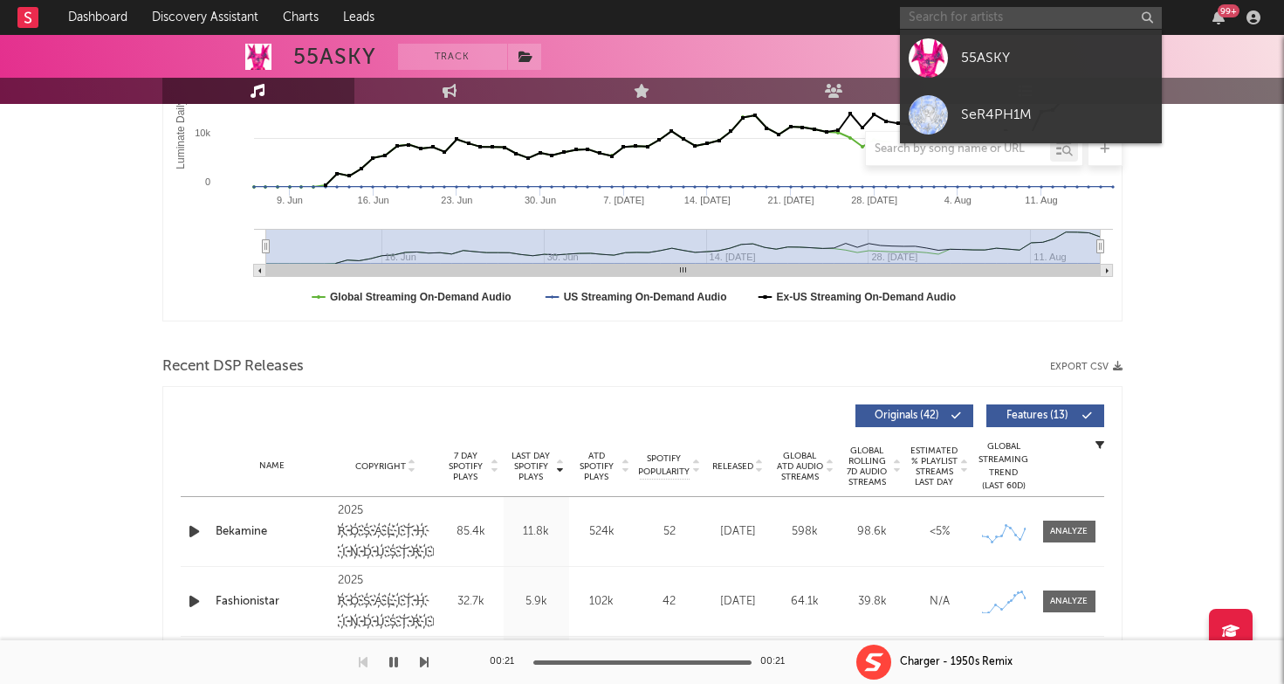
paste input "Only Fire"
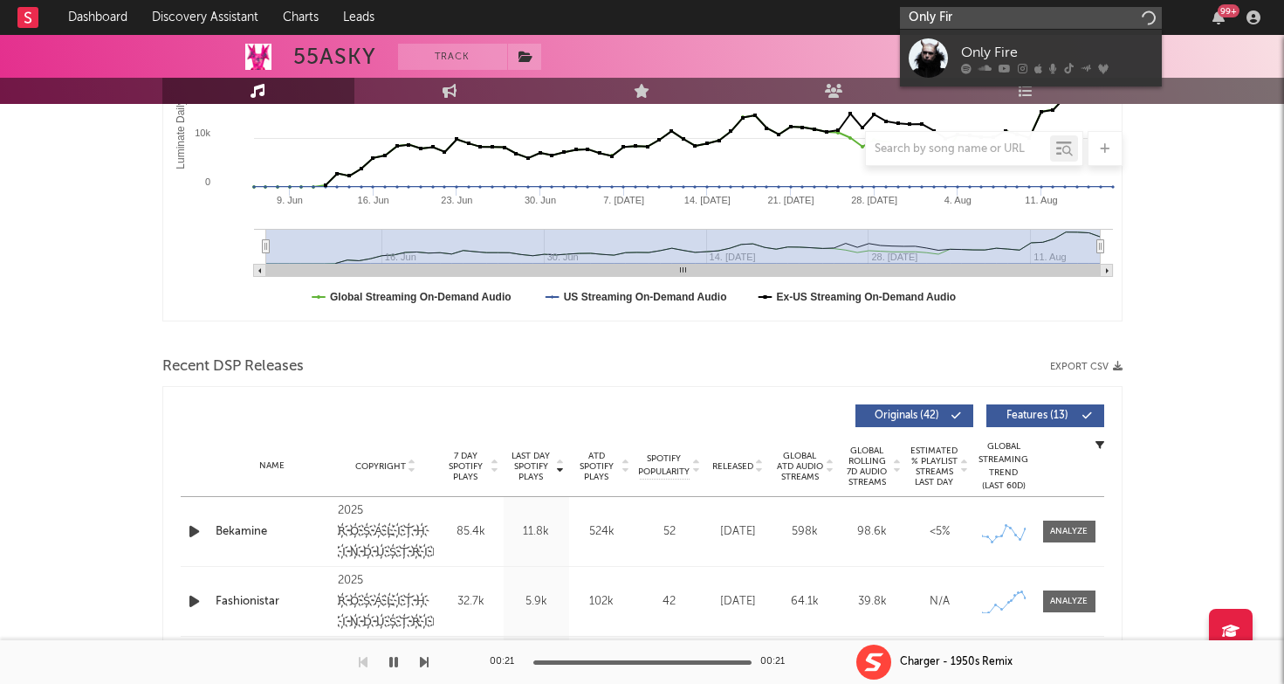
type input "Only Fir"
click at [963, 37] on link "Only Fire" at bounding box center [1031, 58] width 262 height 57
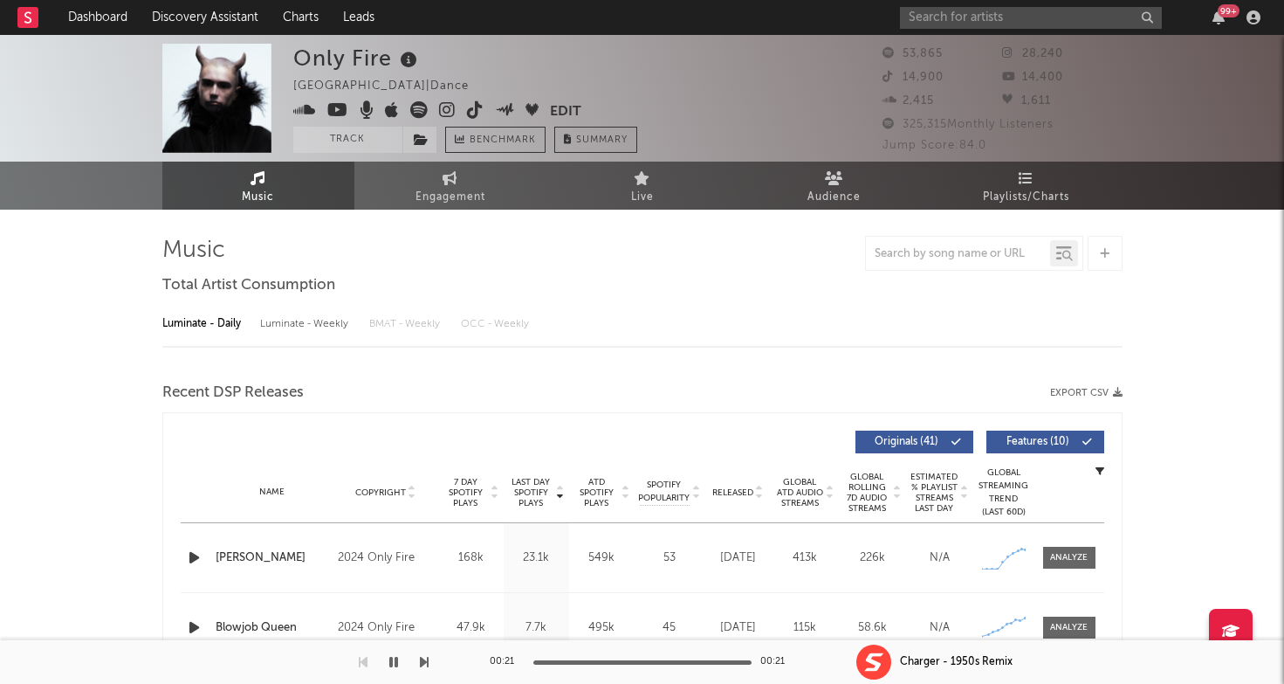
select select "6m"
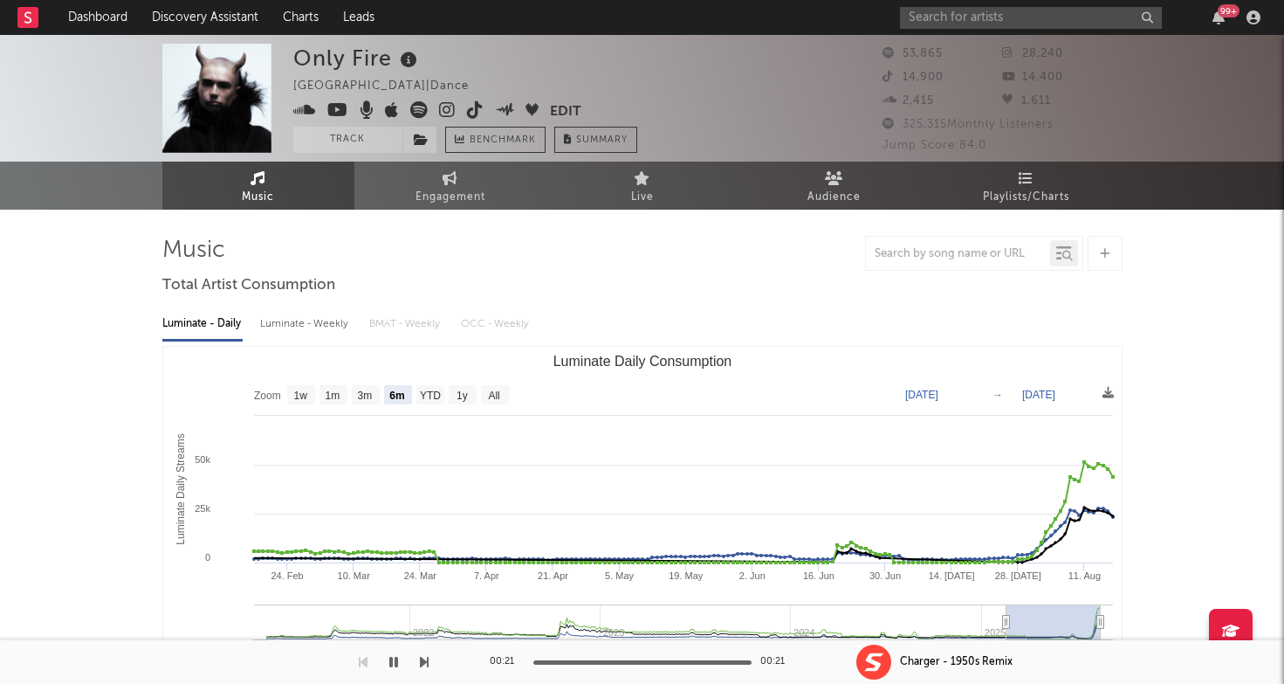
click at [451, 112] on icon at bounding box center [447, 109] width 17 height 17
click at [930, 13] on input "text" at bounding box center [1031, 18] width 262 height 22
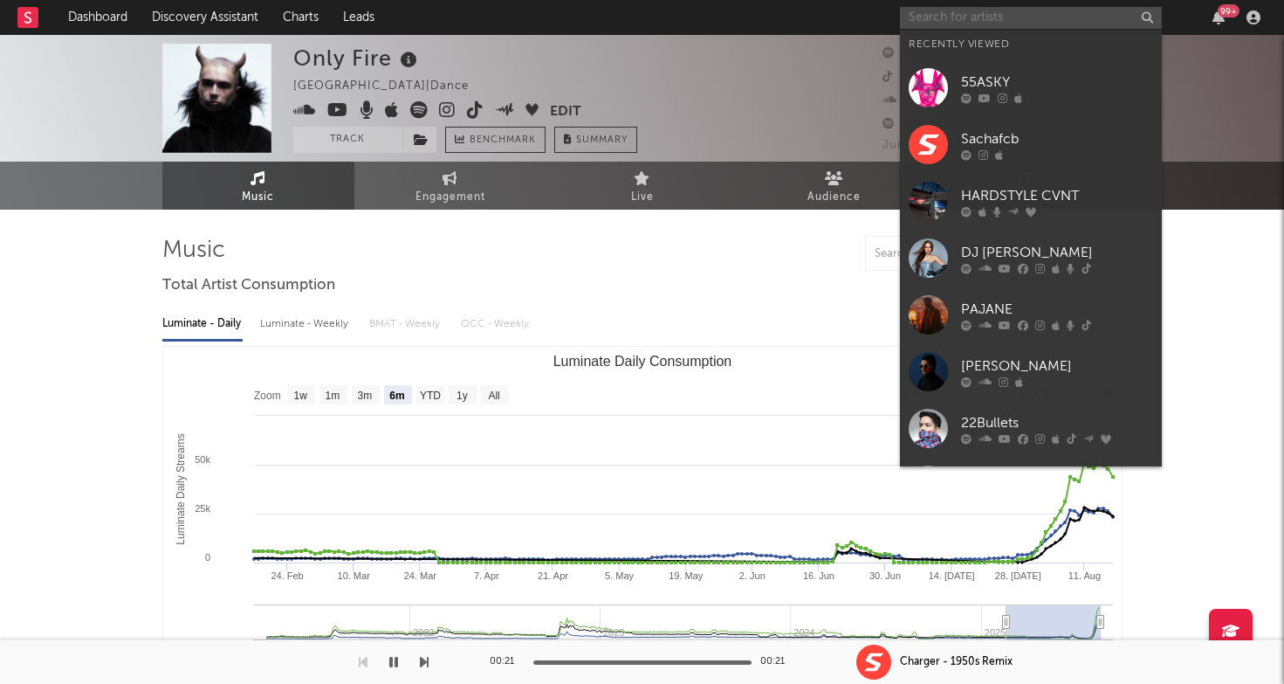
paste input "https://open.spotify.com/artist/5FnCbiF8jgiBZ0TPzNfbNy?si=sFZVm-_7SNyMjpzQlyT3jw"
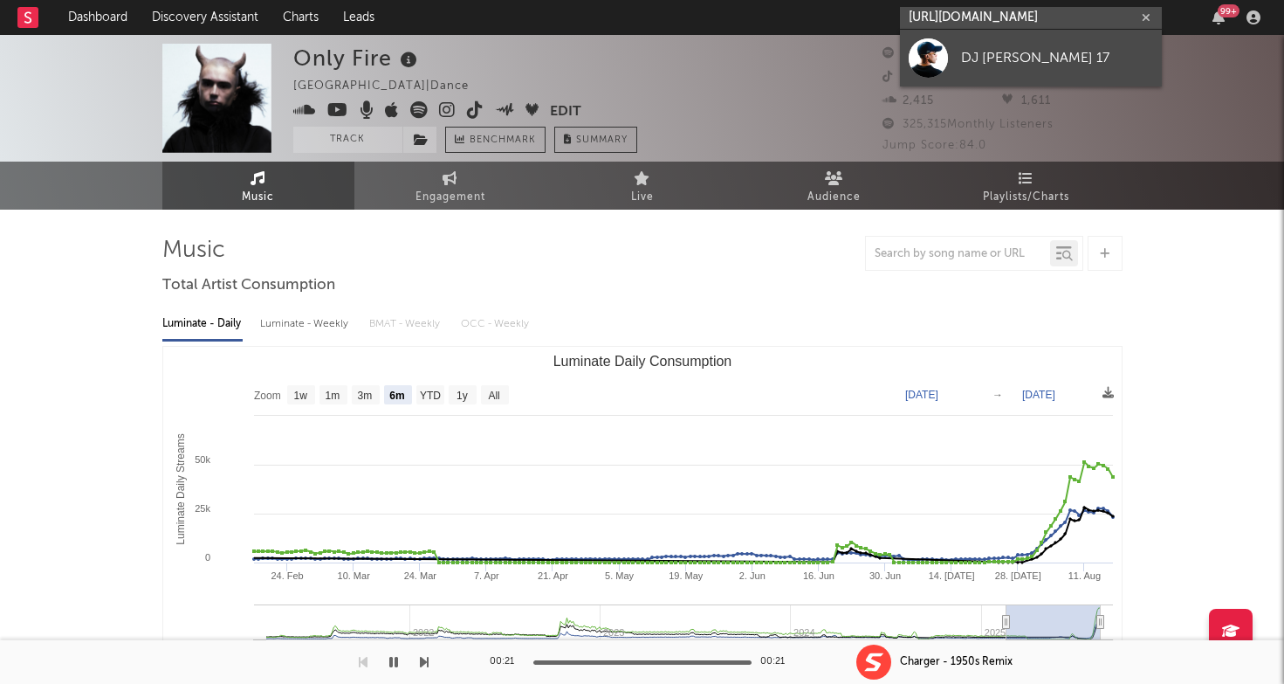
type input "https://open.spotify.com/artist/5FnCbiF8jgiBZ0TPzNfbNy?si=sFZVm-_7SNyMjpzQlyT3jw"
click at [953, 50] on link "DJ BRUNINHO 17" at bounding box center [1031, 58] width 262 height 57
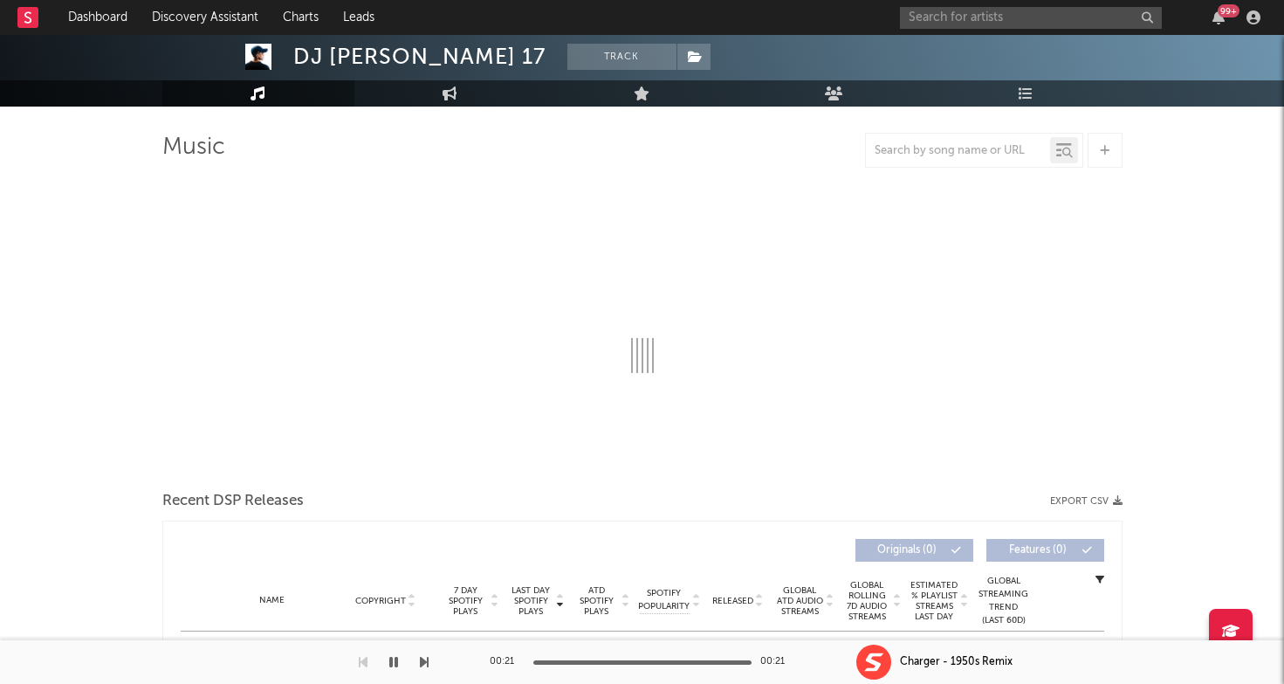
scroll to position [104, 0]
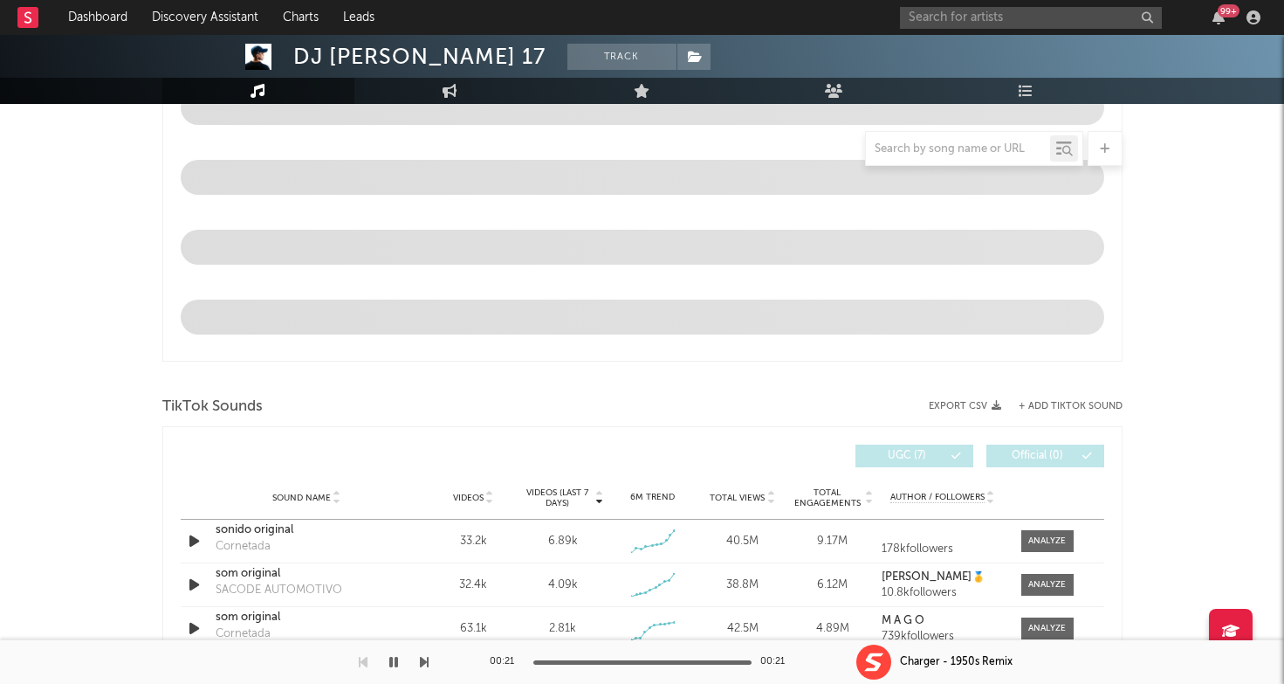
select select "6m"
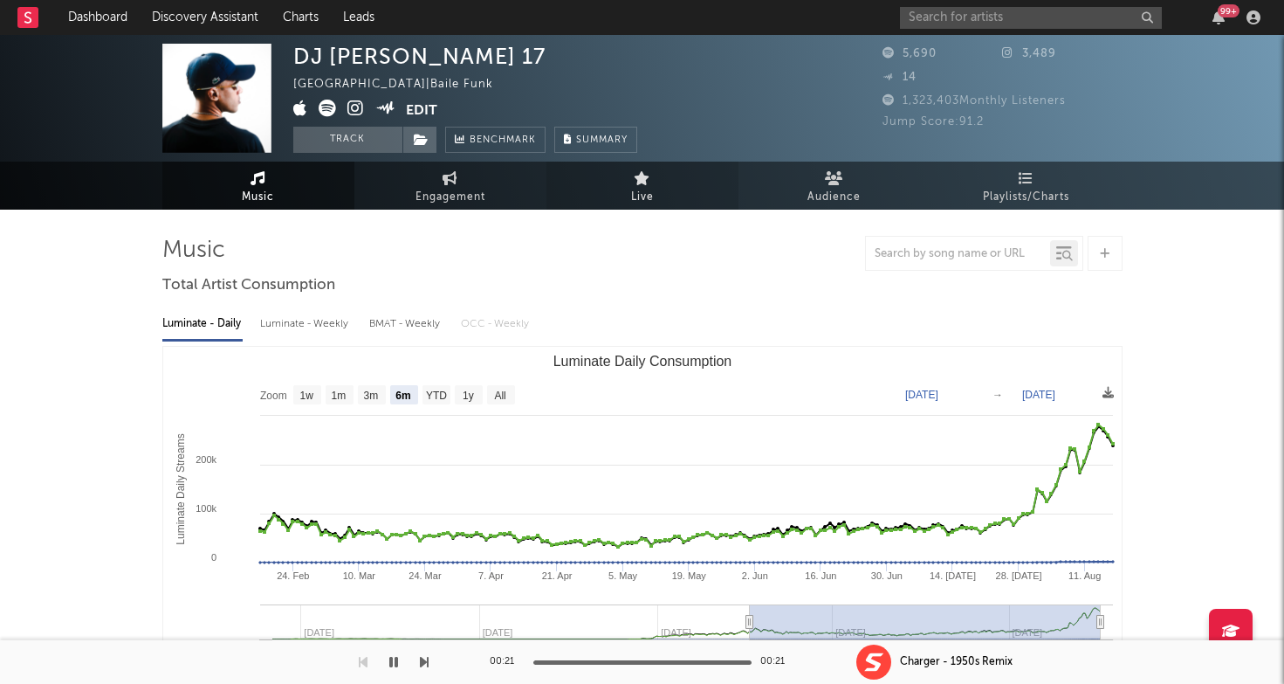
scroll to position [0, 0]
click at [347, 111] on icon at bounding box center [355, 108] width 17 height 17
click at [320, 65] on div "DJ BRUNINHO 17" at bounding box center [419, 56] width 252 height 25
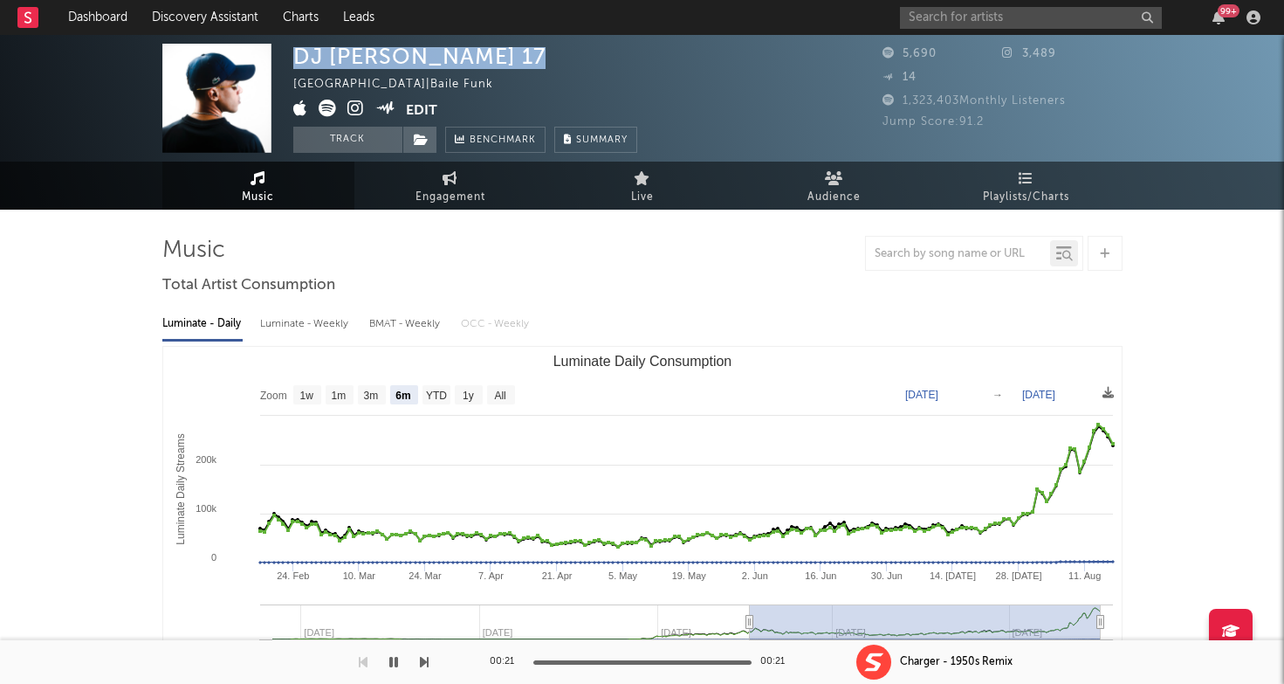
copy div "DJ BRUNINHO 17"
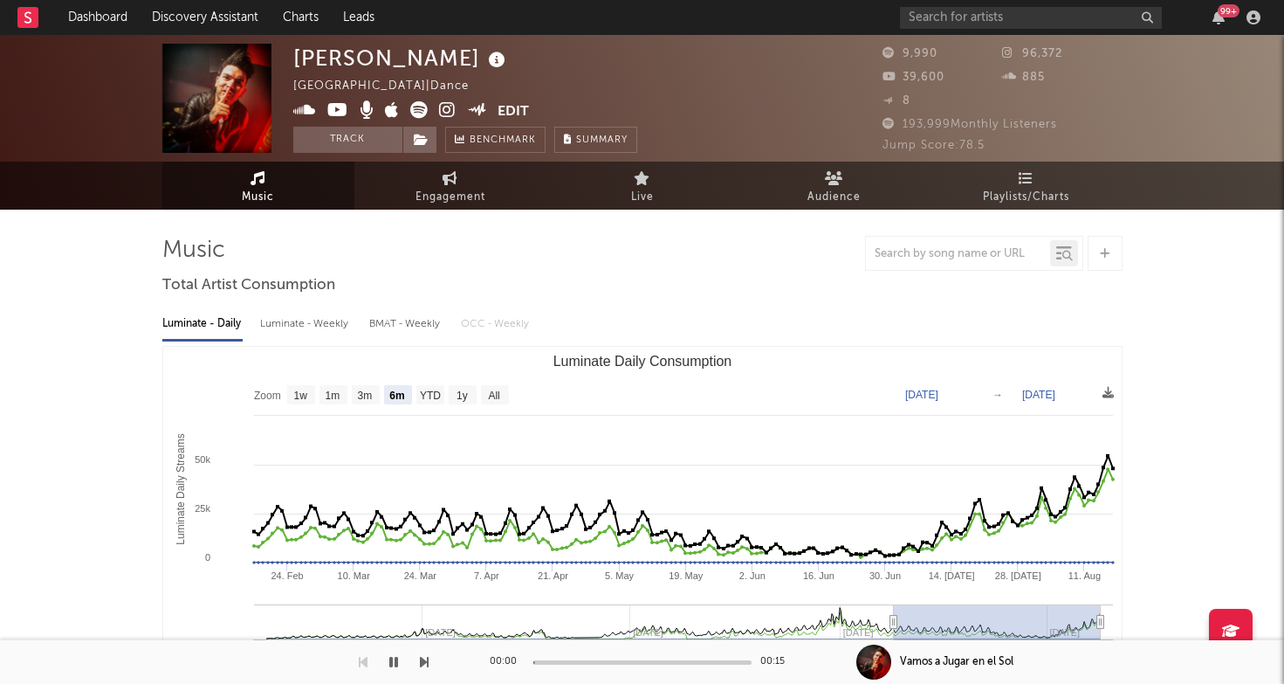
select select "6m"
click at [439, 107] on icon at bounding box center [447, 109] width 17 height 17
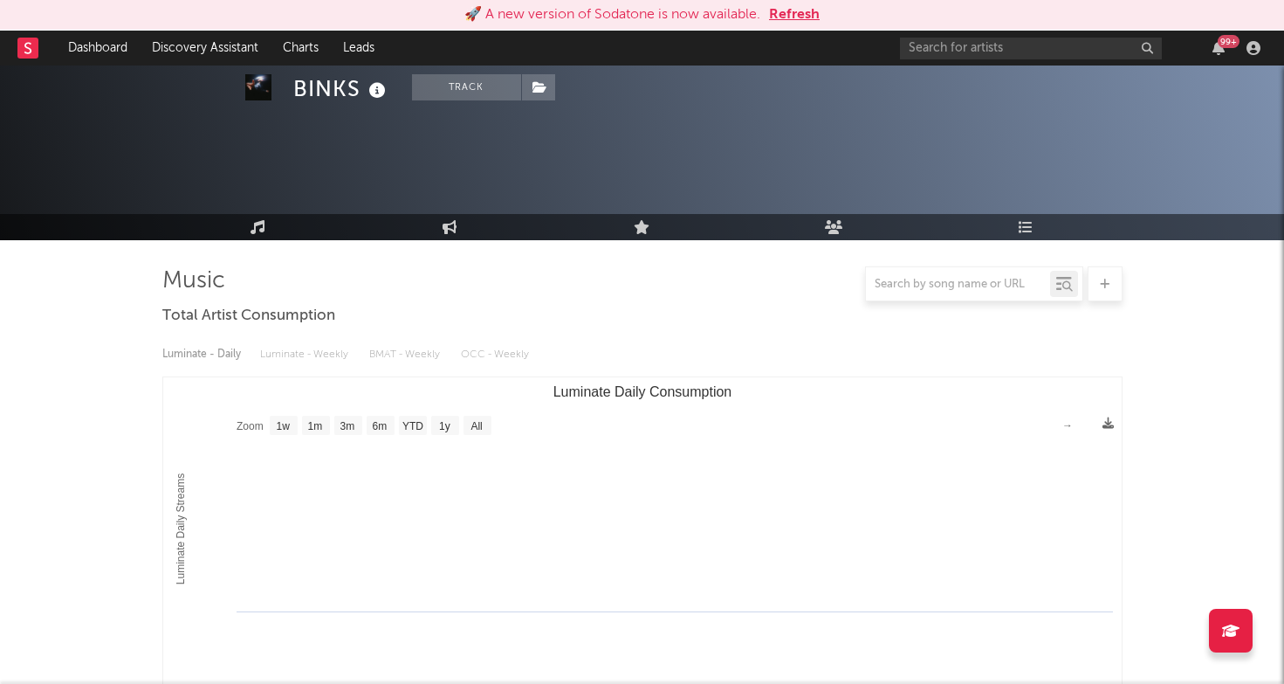
select select "1w"
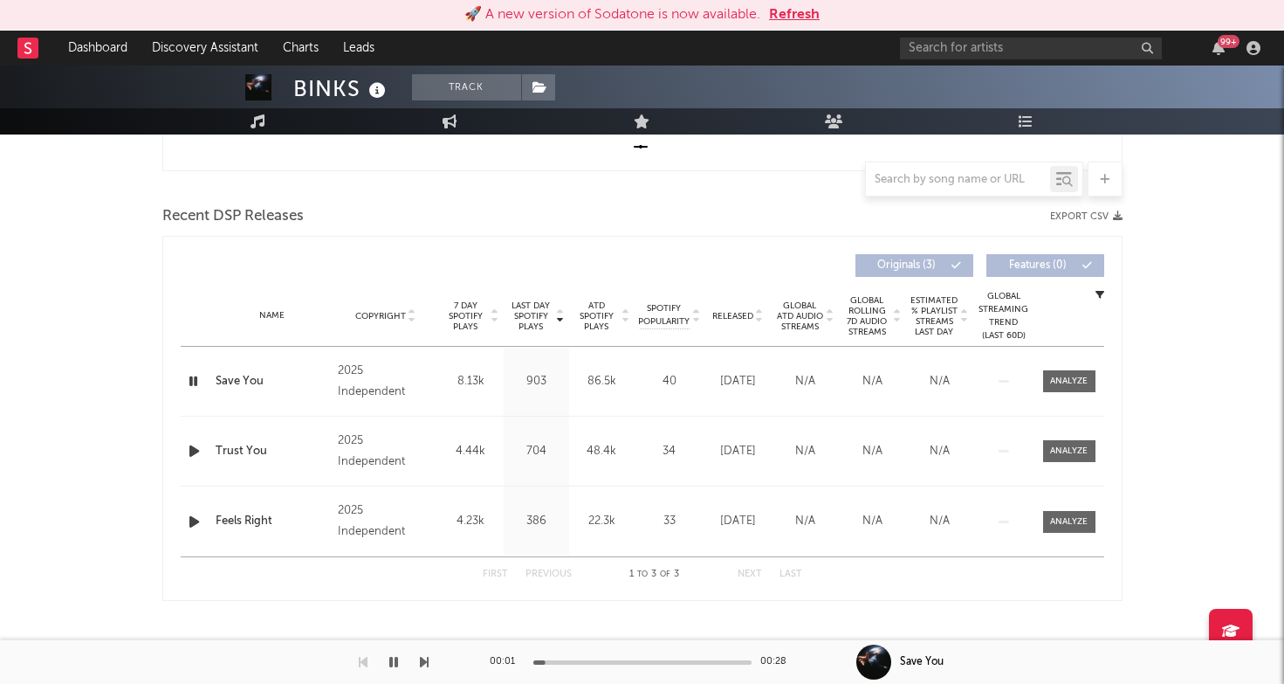
scroll to position [556, 0]
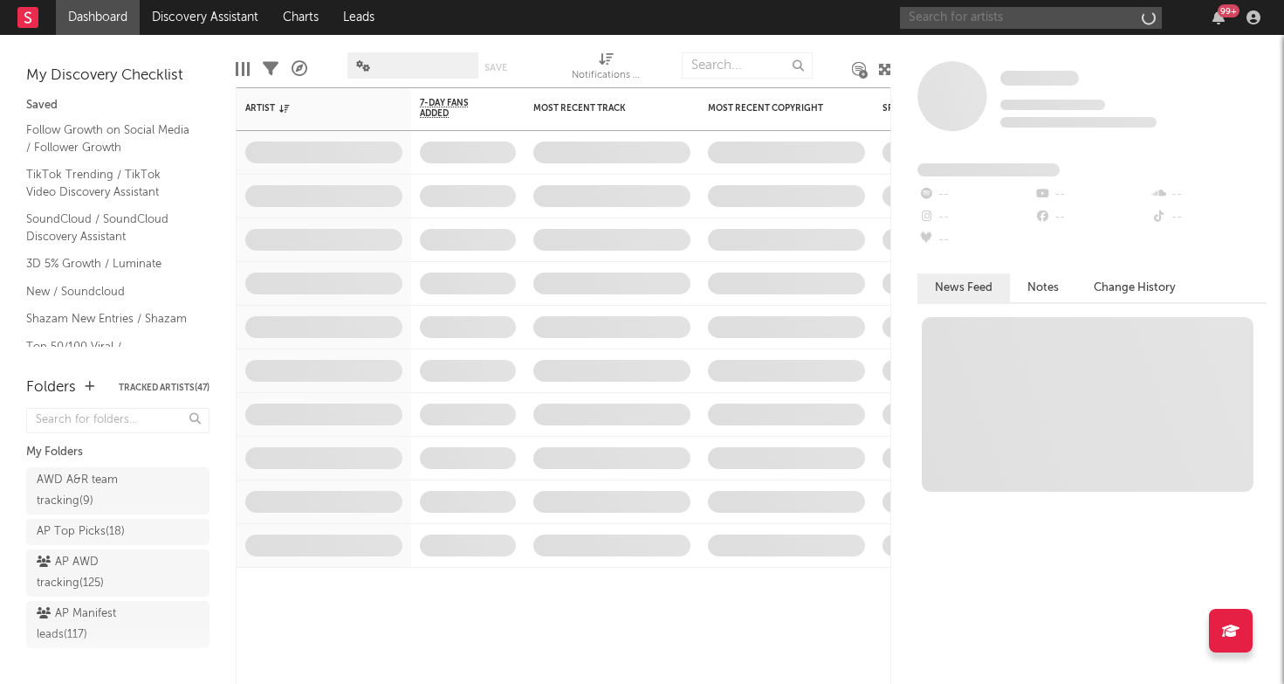
click at [946, 19] on input "text" at bounding box center [1031, 18] width 262 height 22
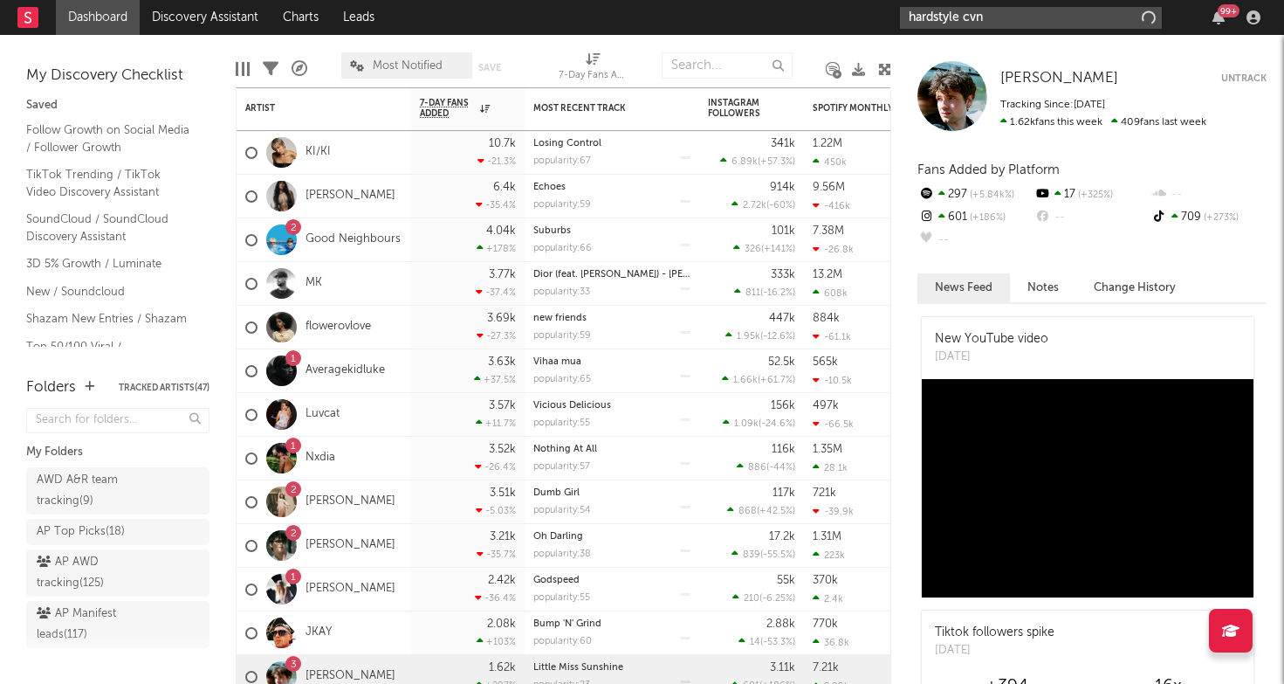
type input "hardstyle cvnt"
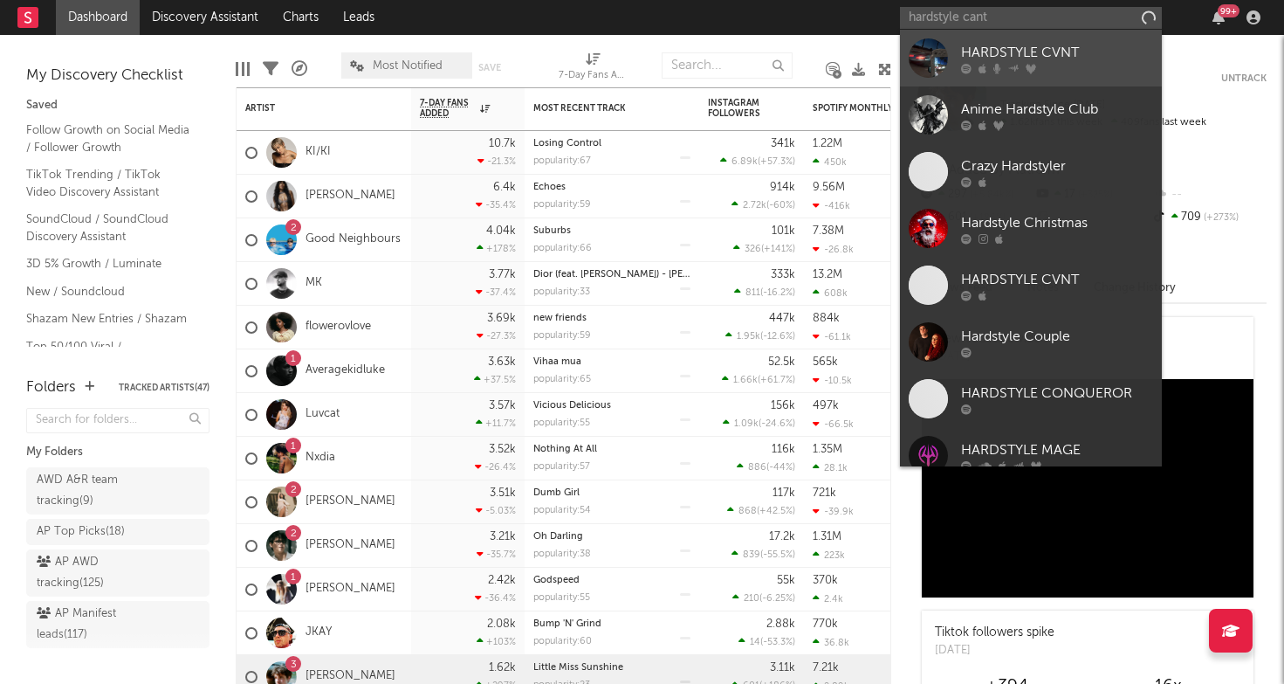
drag, startPoint x: 946, startPoint y: 19, endPoint x: 1005, endPoint y: 66, distance: 75.1
click at [1005, 66] on div at bounding box center [1057, 68] width 192 height 10
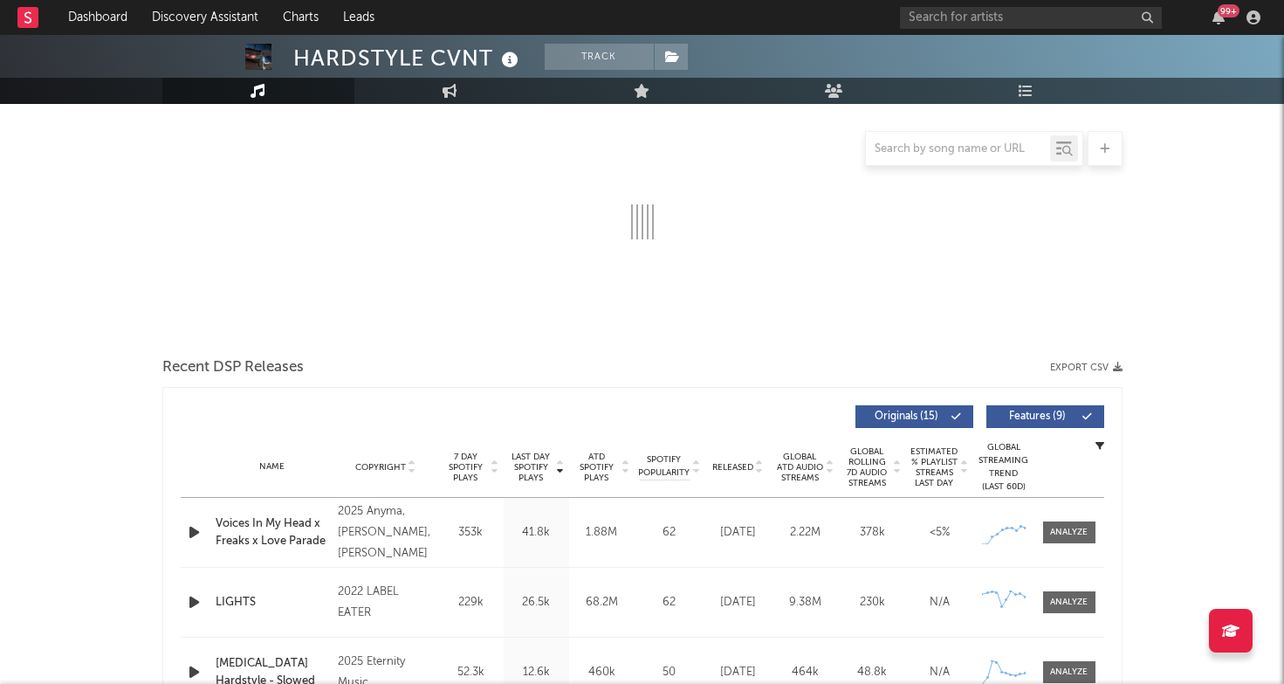
select select "6m"
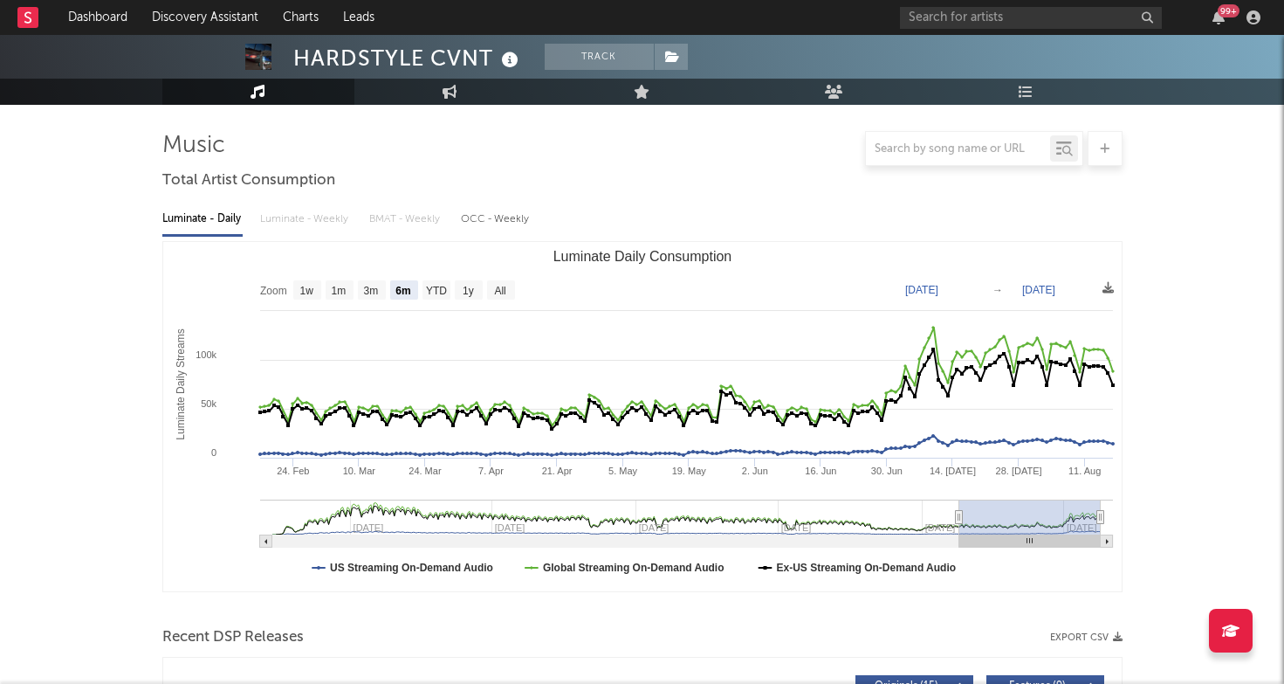
scroll to position [21, 0]
